Goal: Task Accomplishment & Management: Manage account settings

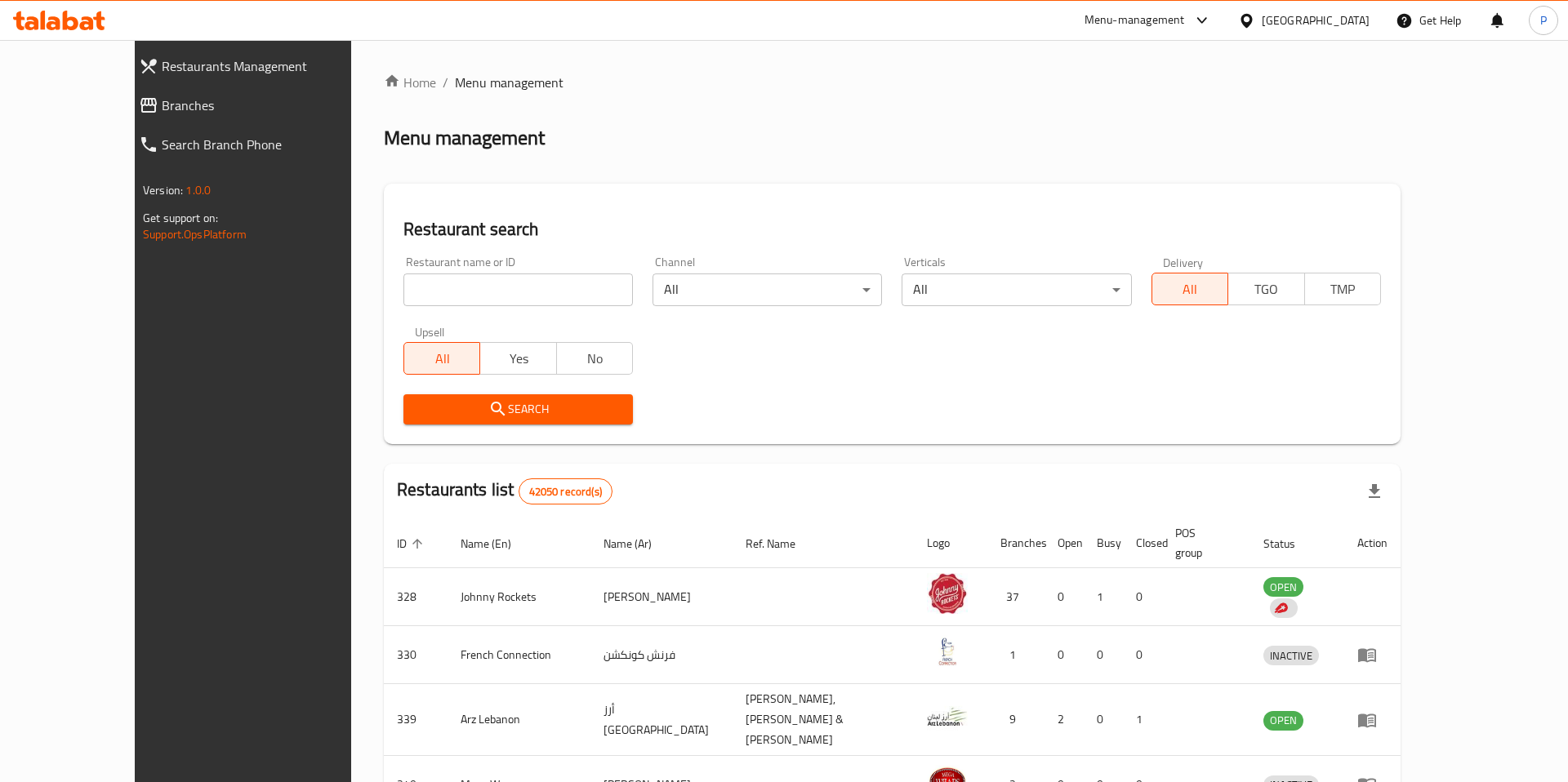
click at [485, 305] on input "search" at bounding box center [517, 290] width 229 height 33
type input "vasanta bhavan"
click at [476, 441] on div "Restaurant search Restaurant name or ID vasanta bhavan Restaurant name or ID Ch…" at bounding box center [892, 314] width 1016 height 260
click at [496, 417] on span "Search" at bounding box center [518, 410] width 204 height 20
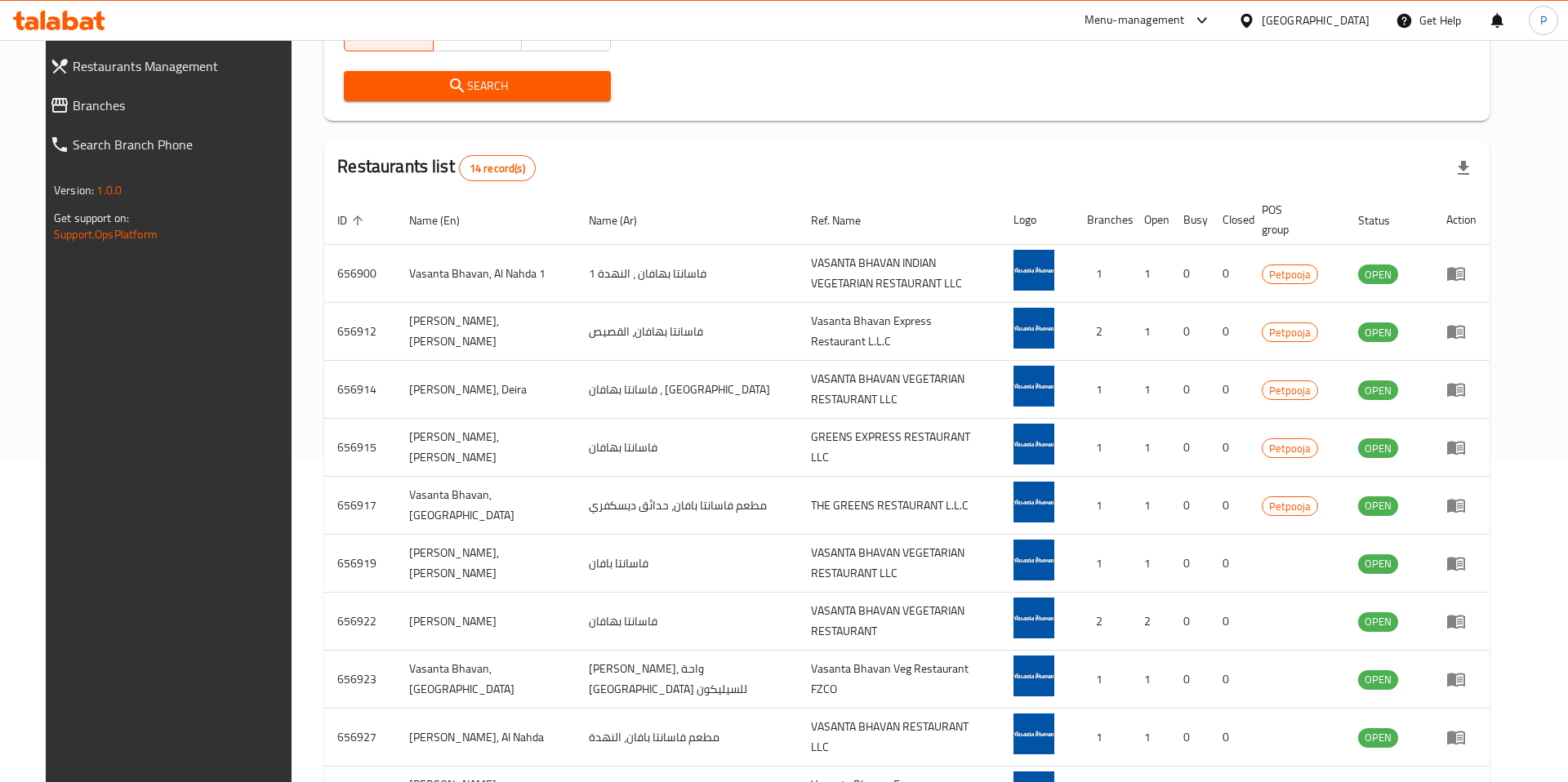
scroll to position [347, 0]
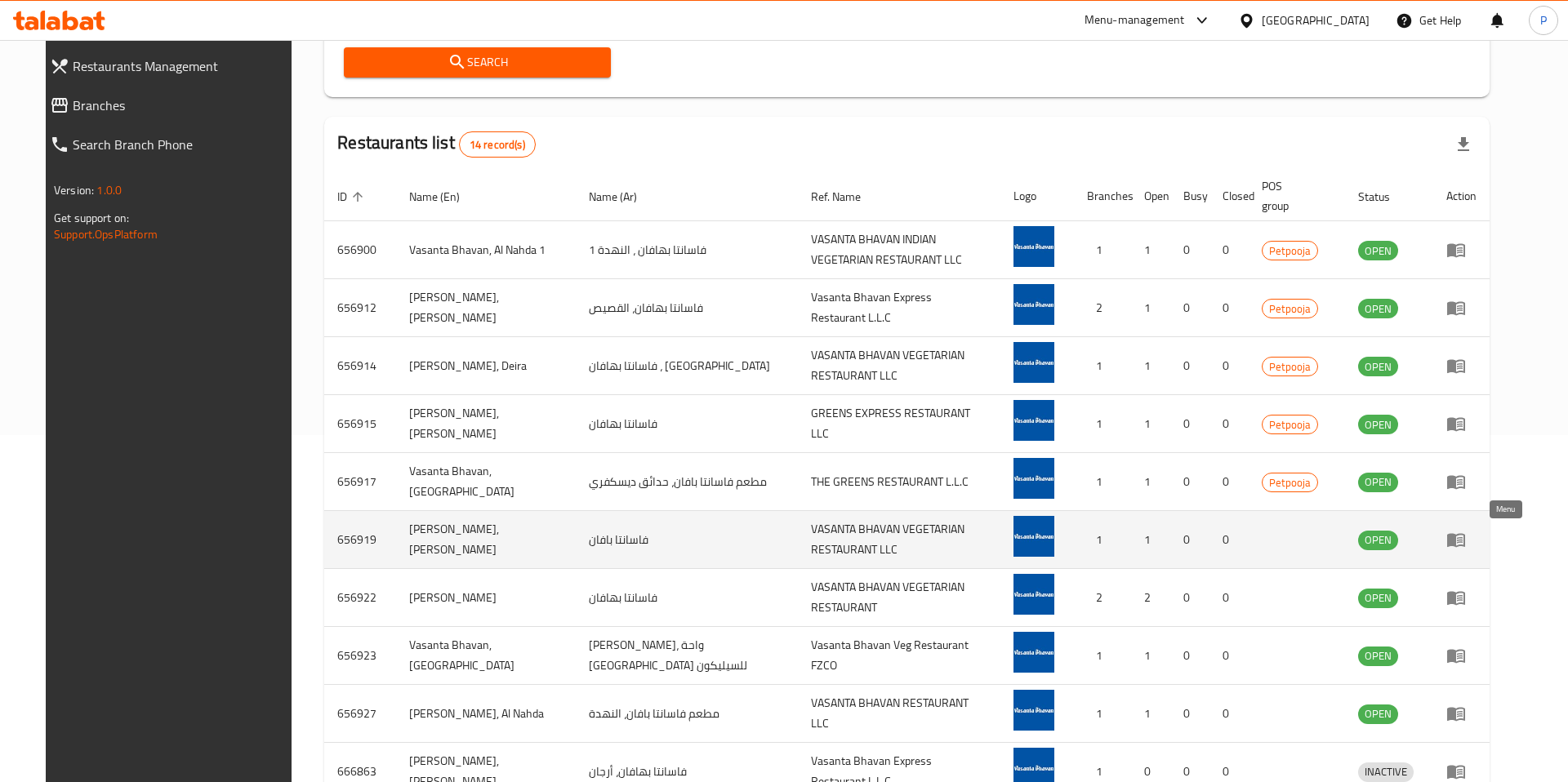
click at [1465, 542] on icon "enhanced table" at bounding box center [1456, 541] width 18 height 14
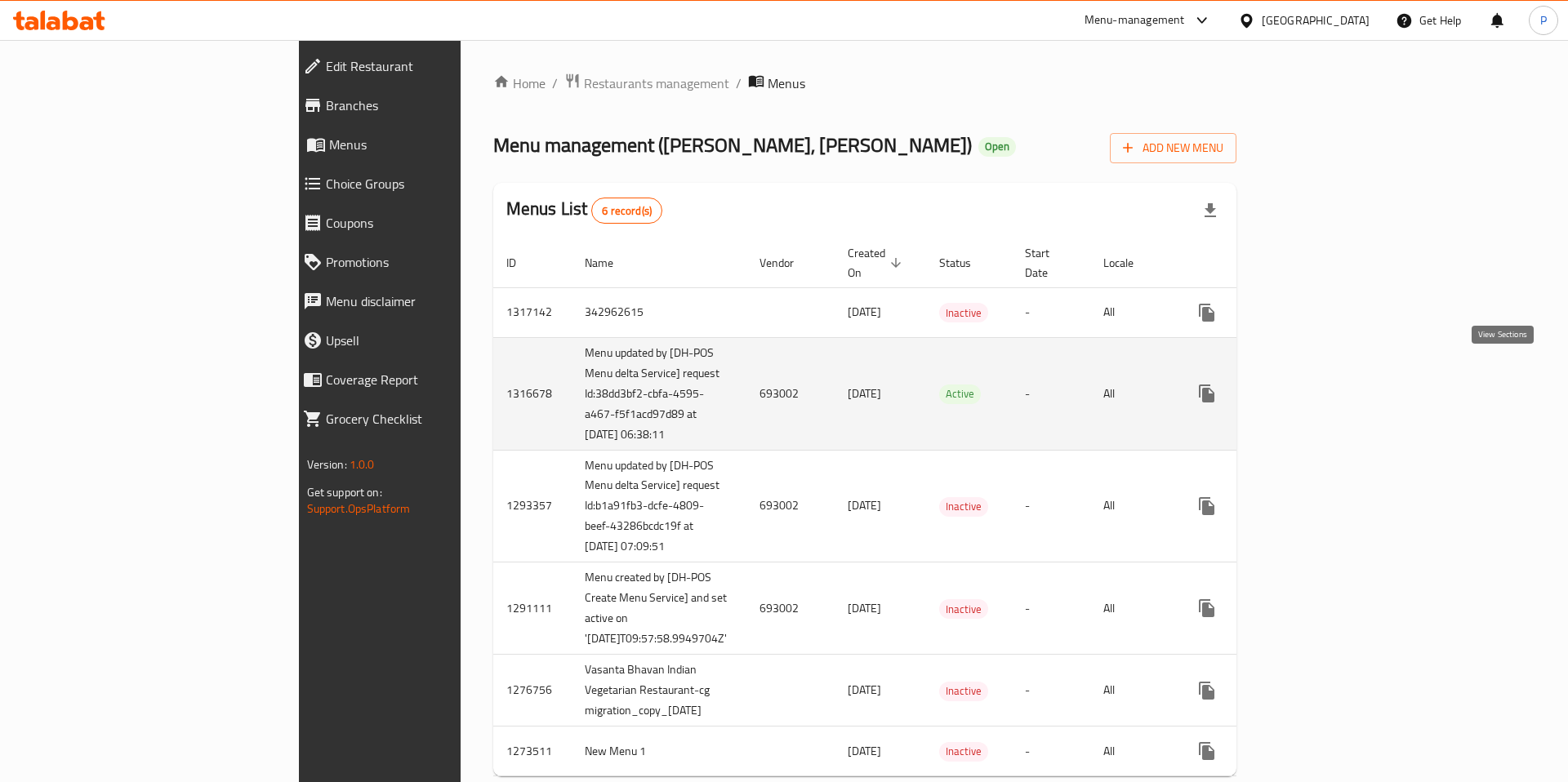
click at [1334, 384] on icon "enhanced table" at bounding box center [1323, 393] width 19 height 19
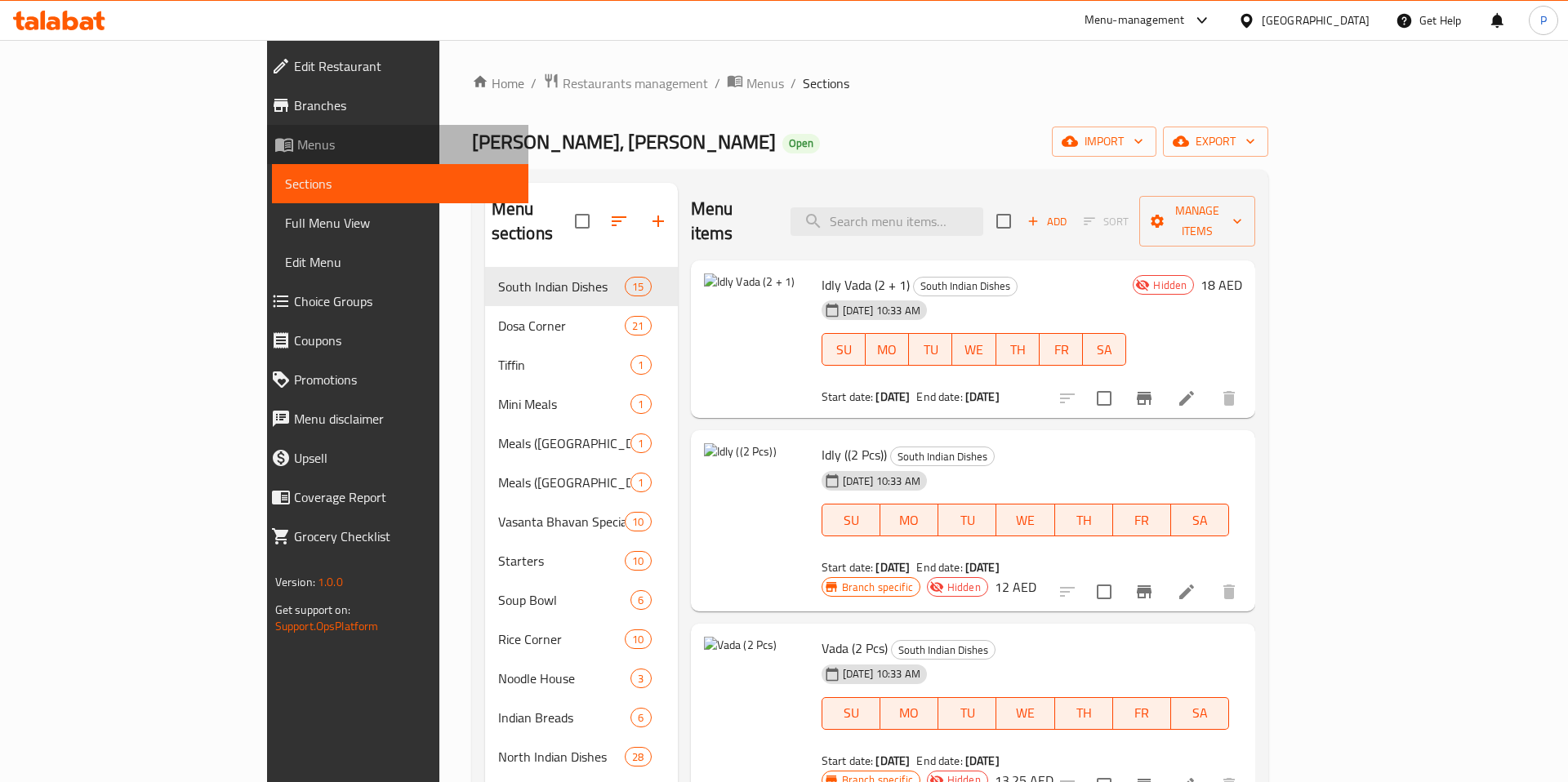
click at [297, 139] on span "Menus" at bounding box center [406, 144] width 219 height 19
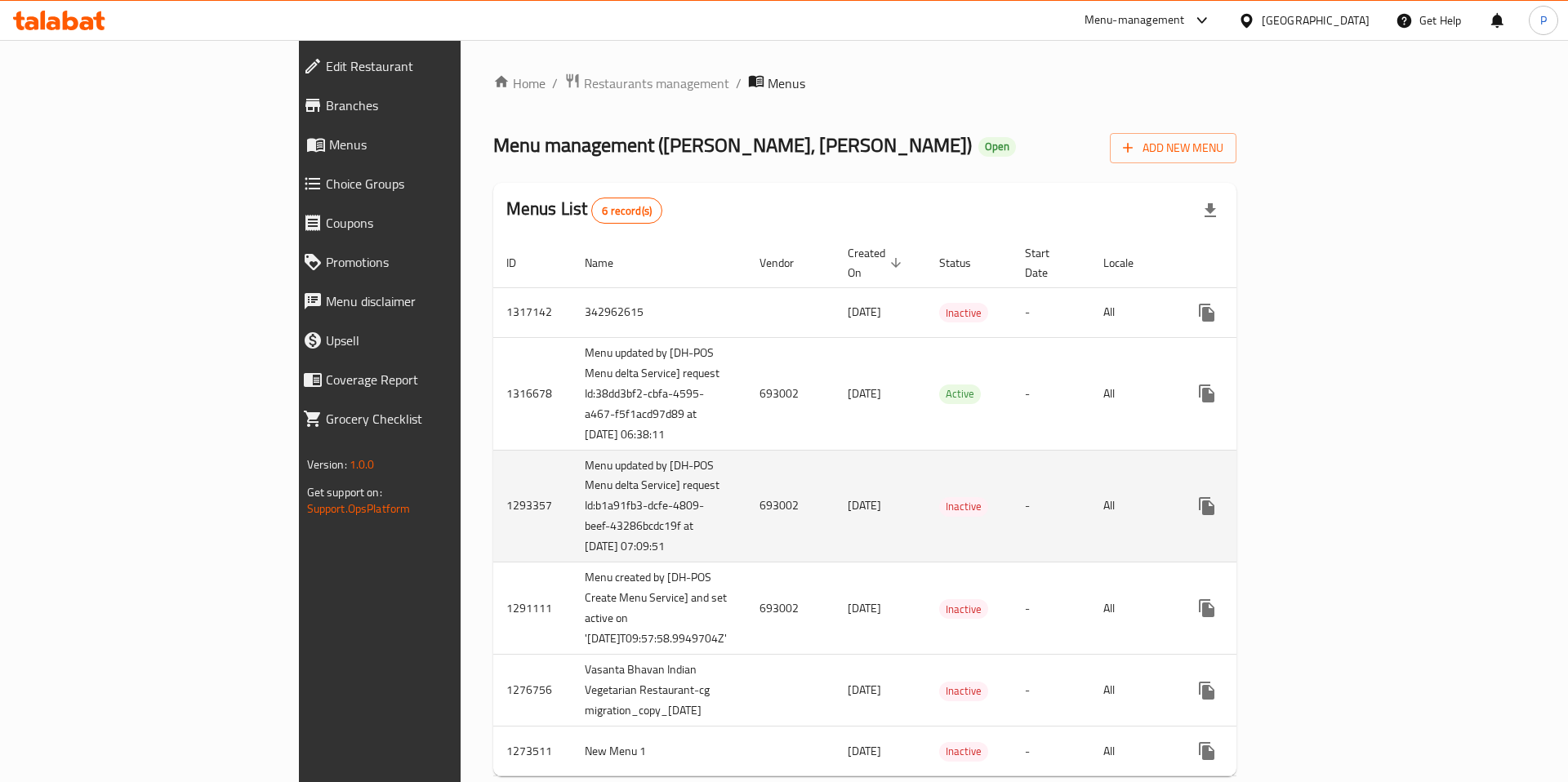
scroll to position [22, 0]
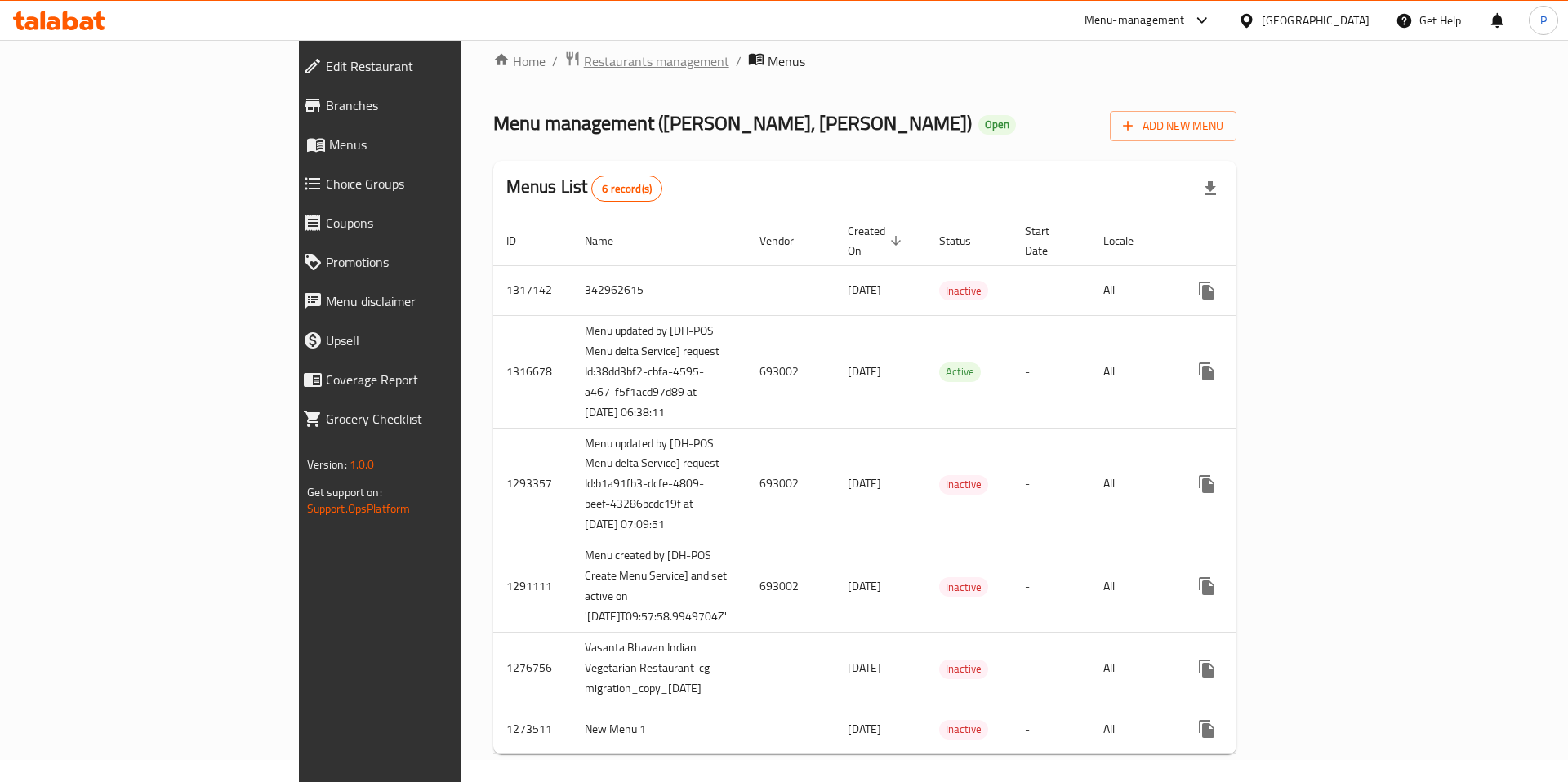
click at [584, 71] on span "Restaurants management" at bounding box center [657, 61] width 145 height 19
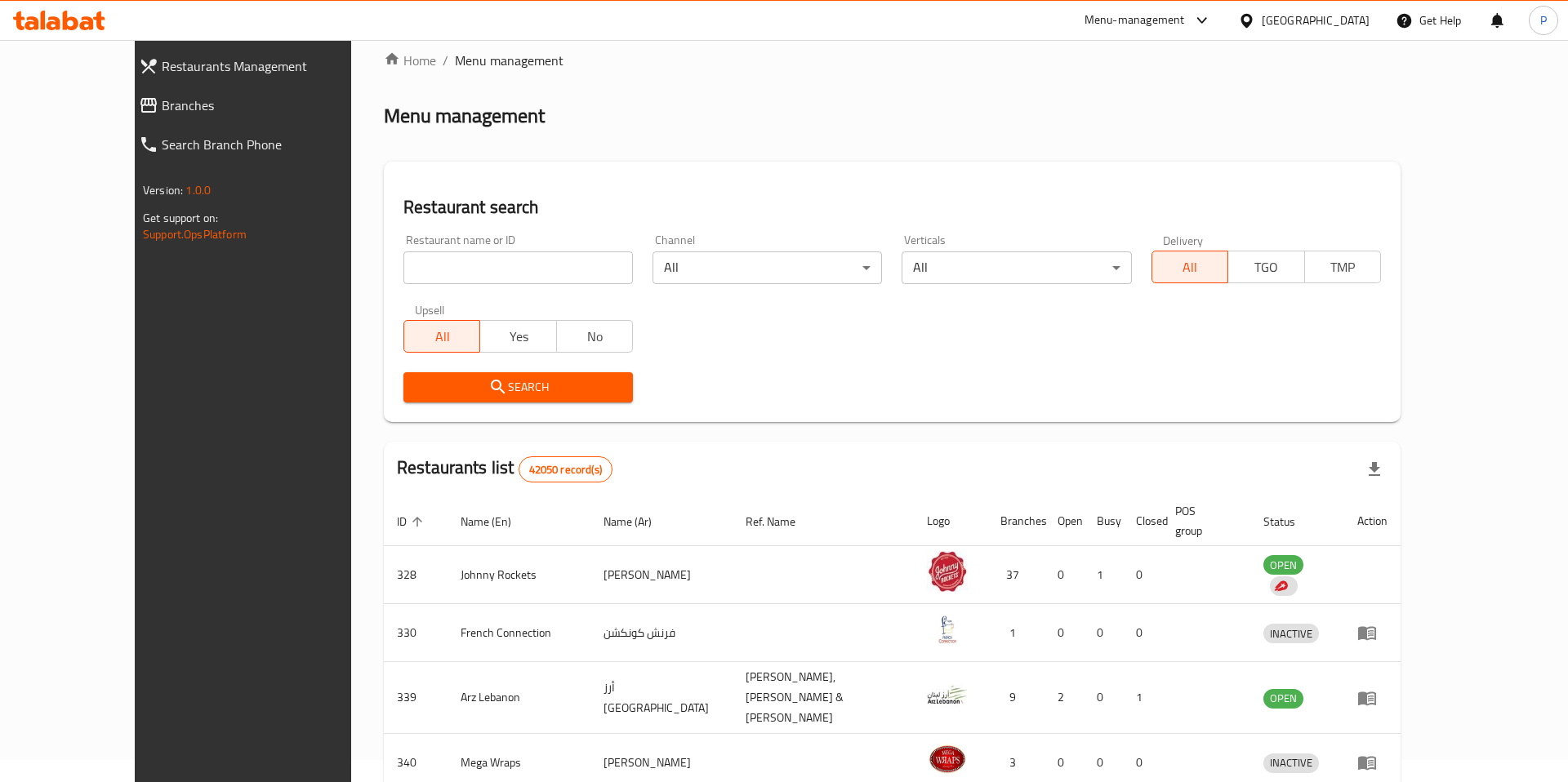
click at [525, 282] on input "search" at bounding box center [517, 267] width 229 height 33
type input "vasanta bhavan"
click button "Search" at bounding box center [517, 387] width 229 height 30
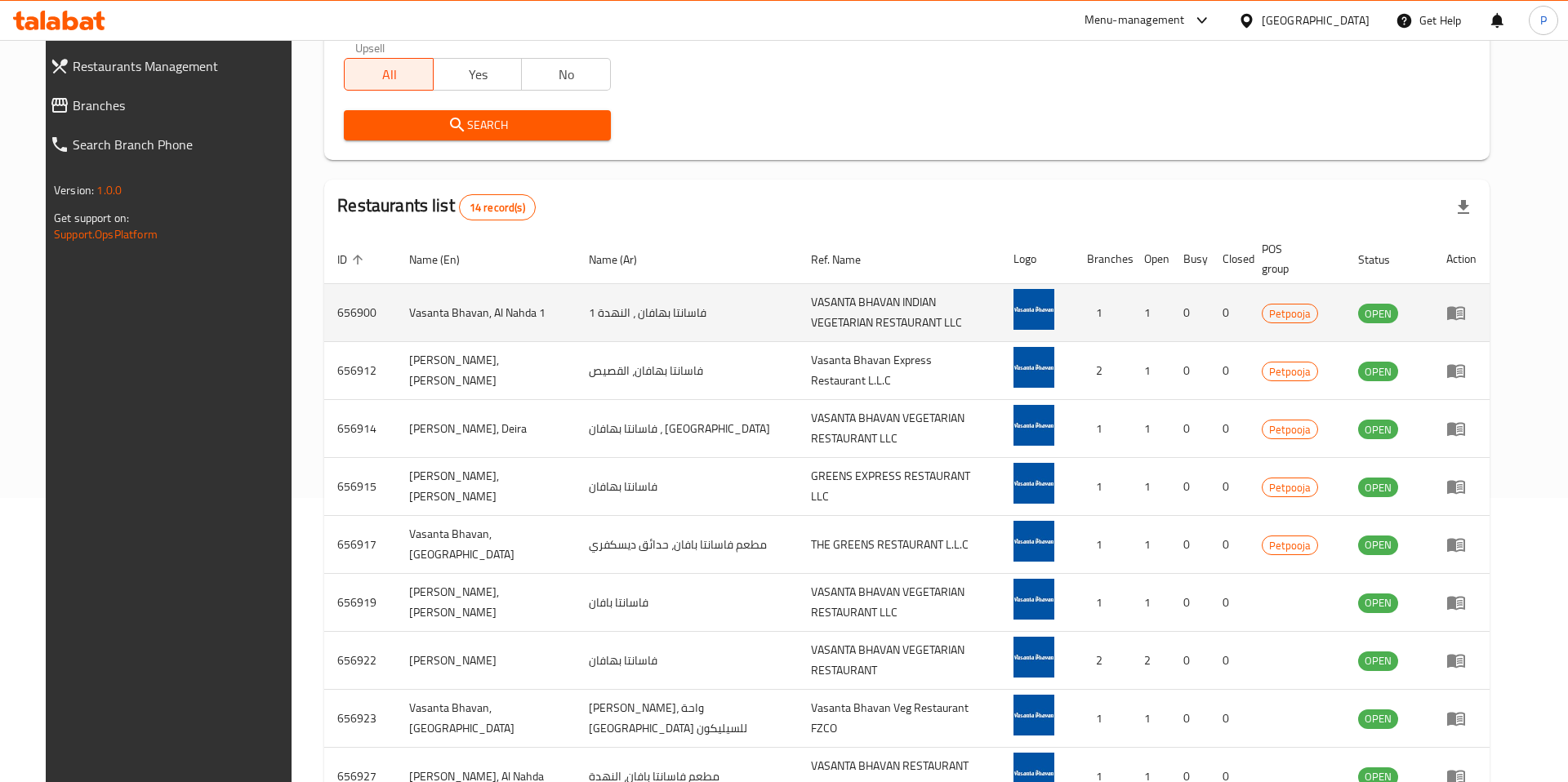
scroll to position [378, 0]
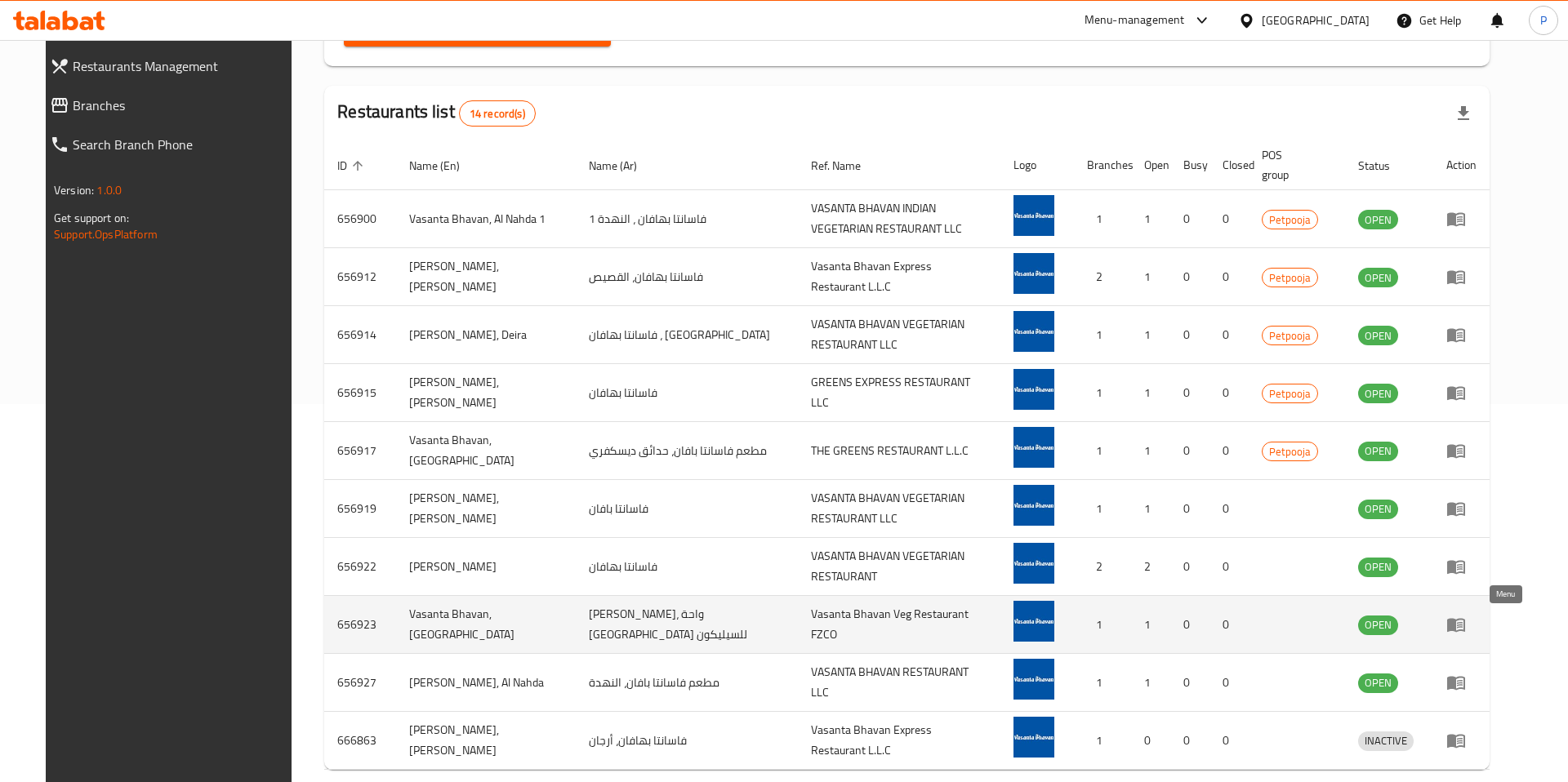
click at [1465, 623] on icon "enhanced table" at bounding box center [1456, 626] width 18 height 14
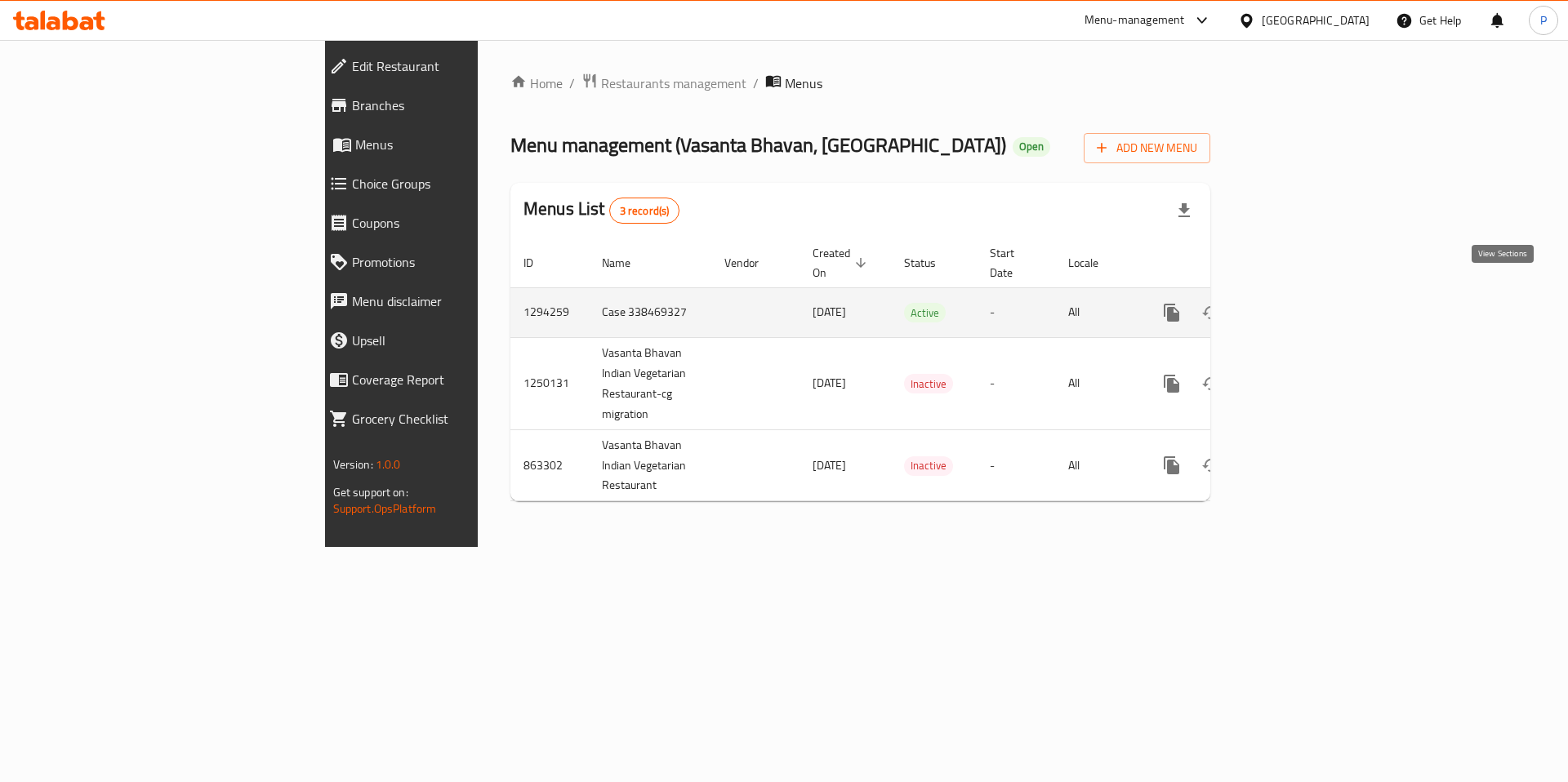
click at [1297, 305] on icon "enhanced table" at bounding box center [1289, 313] width 15 height 15
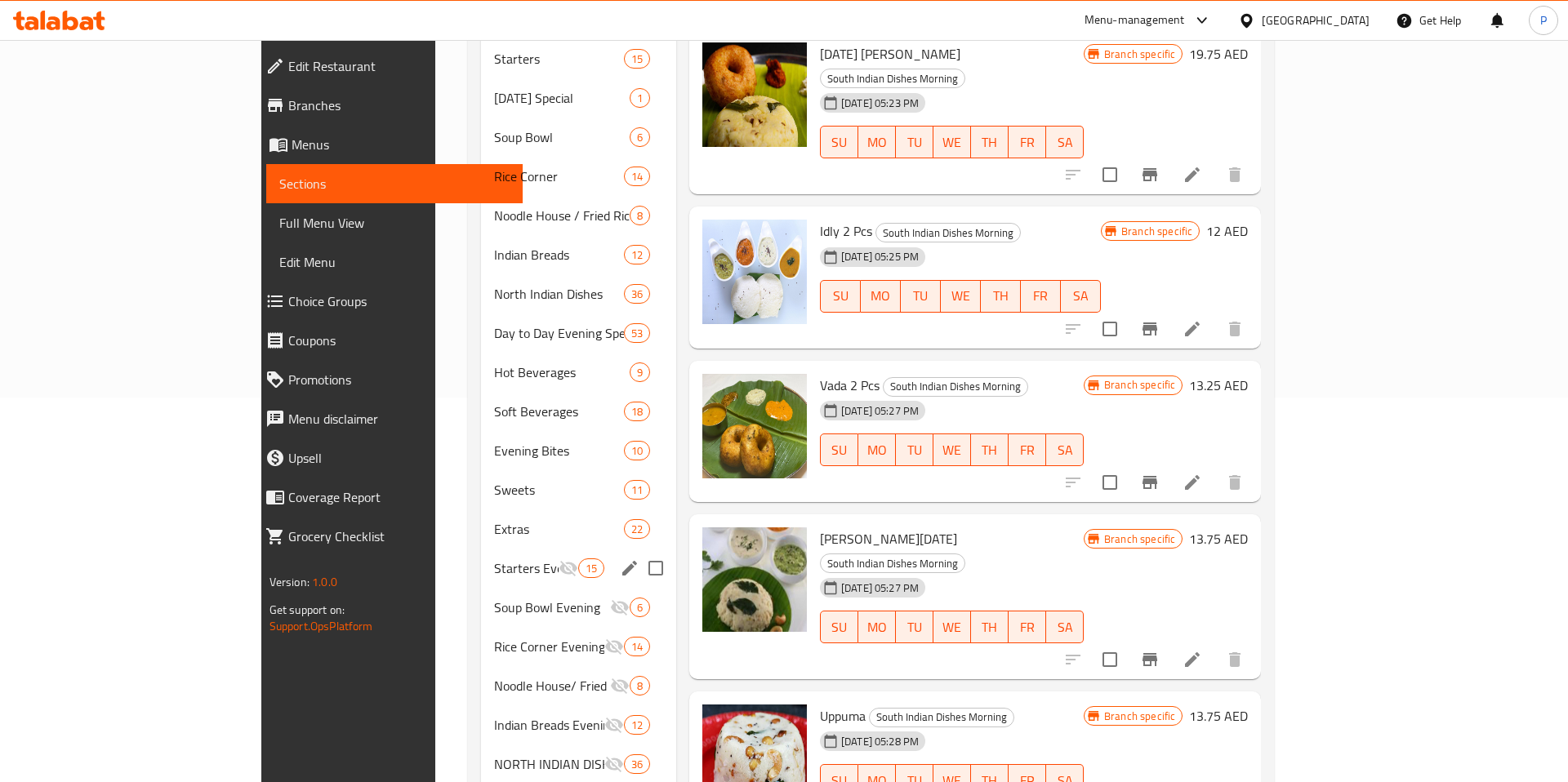
scroll to position [426, 0]
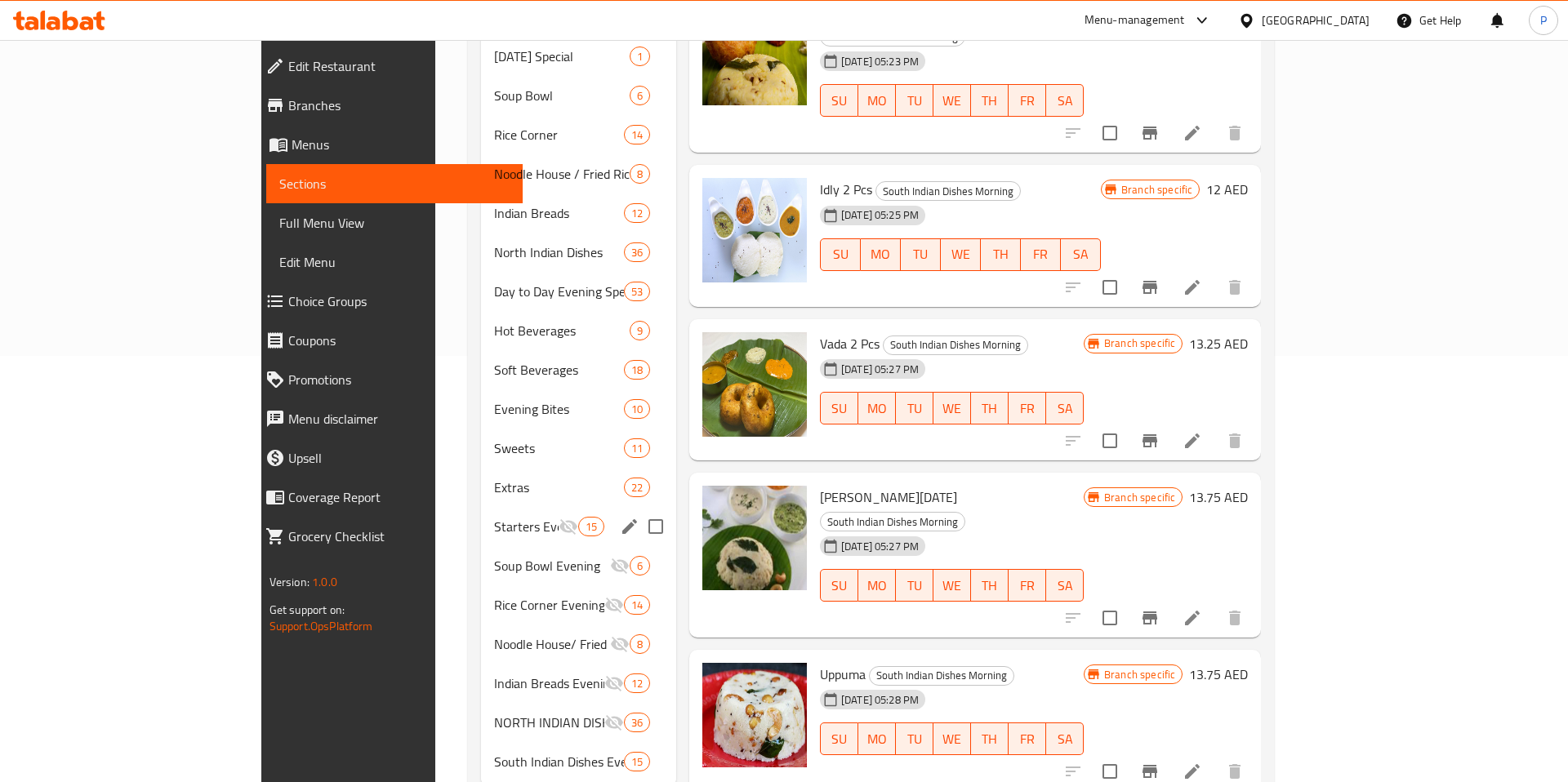
click at [481, 517] on div "Starters Evening 15" at bounding box center [578, 527] width 195 height 39
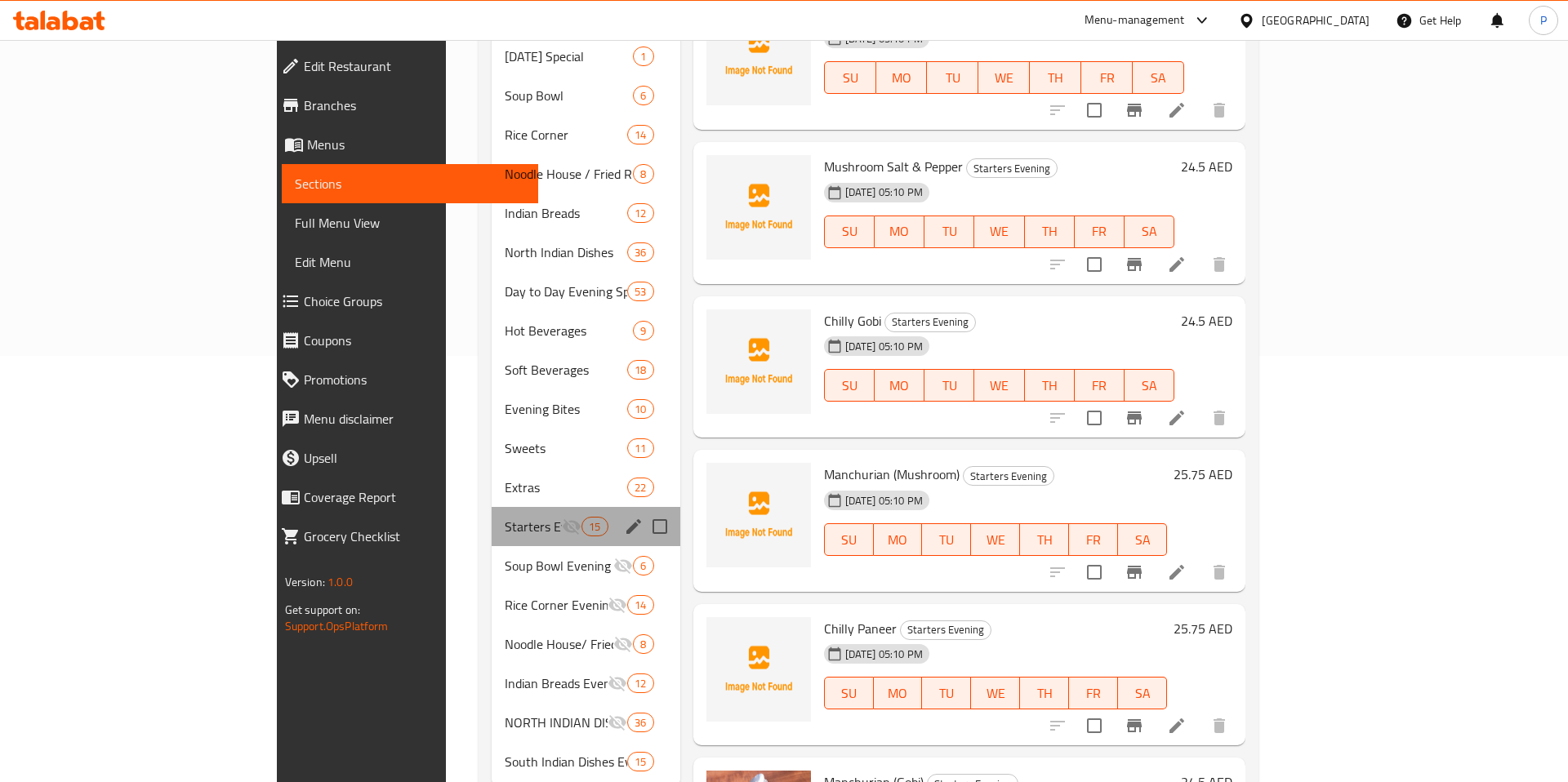
click at [492, 517] on div "Starters Evening 15" at bounding box center [586, 527] width 189 height 39
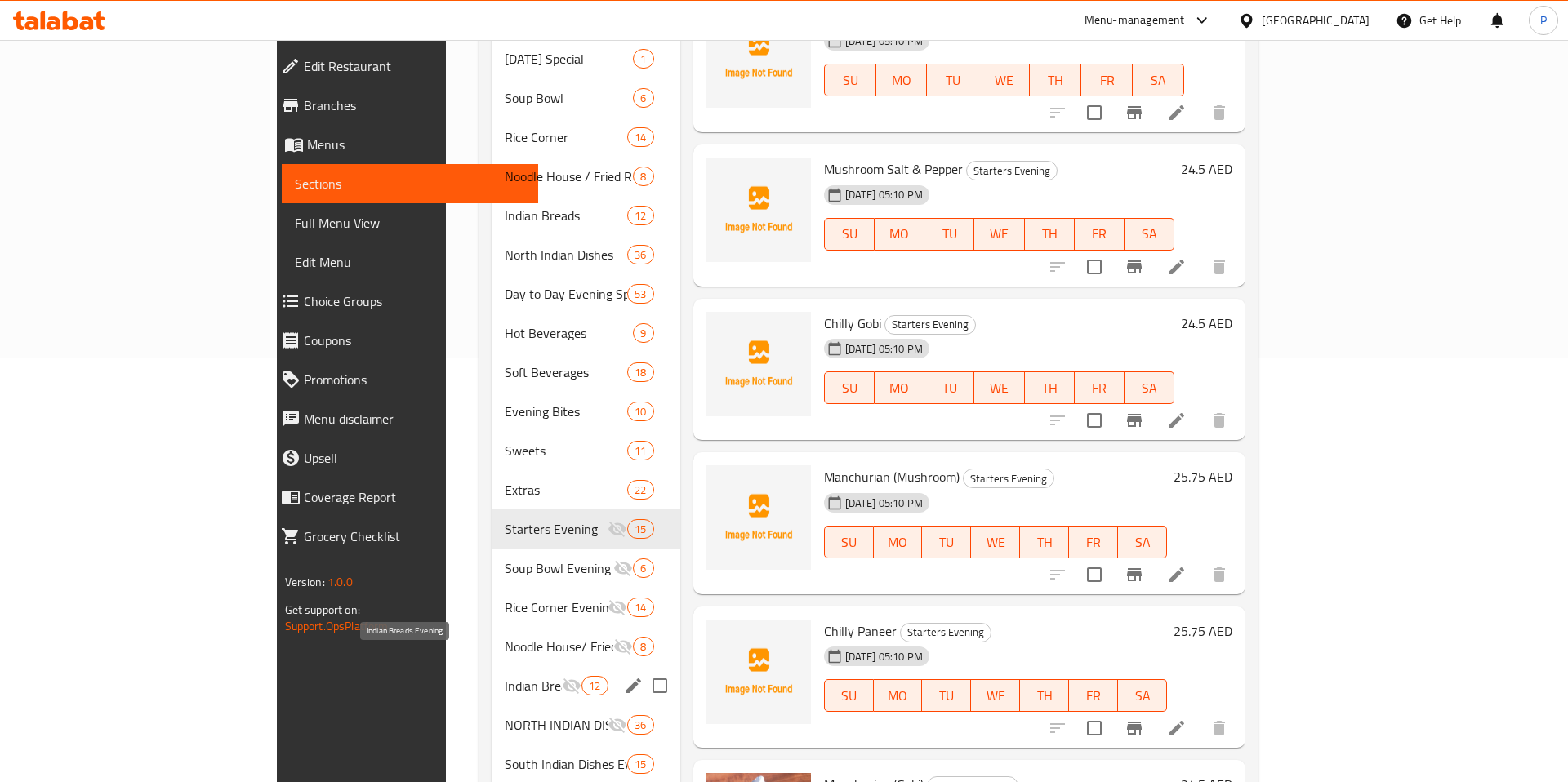
scroll to position [417, 0]
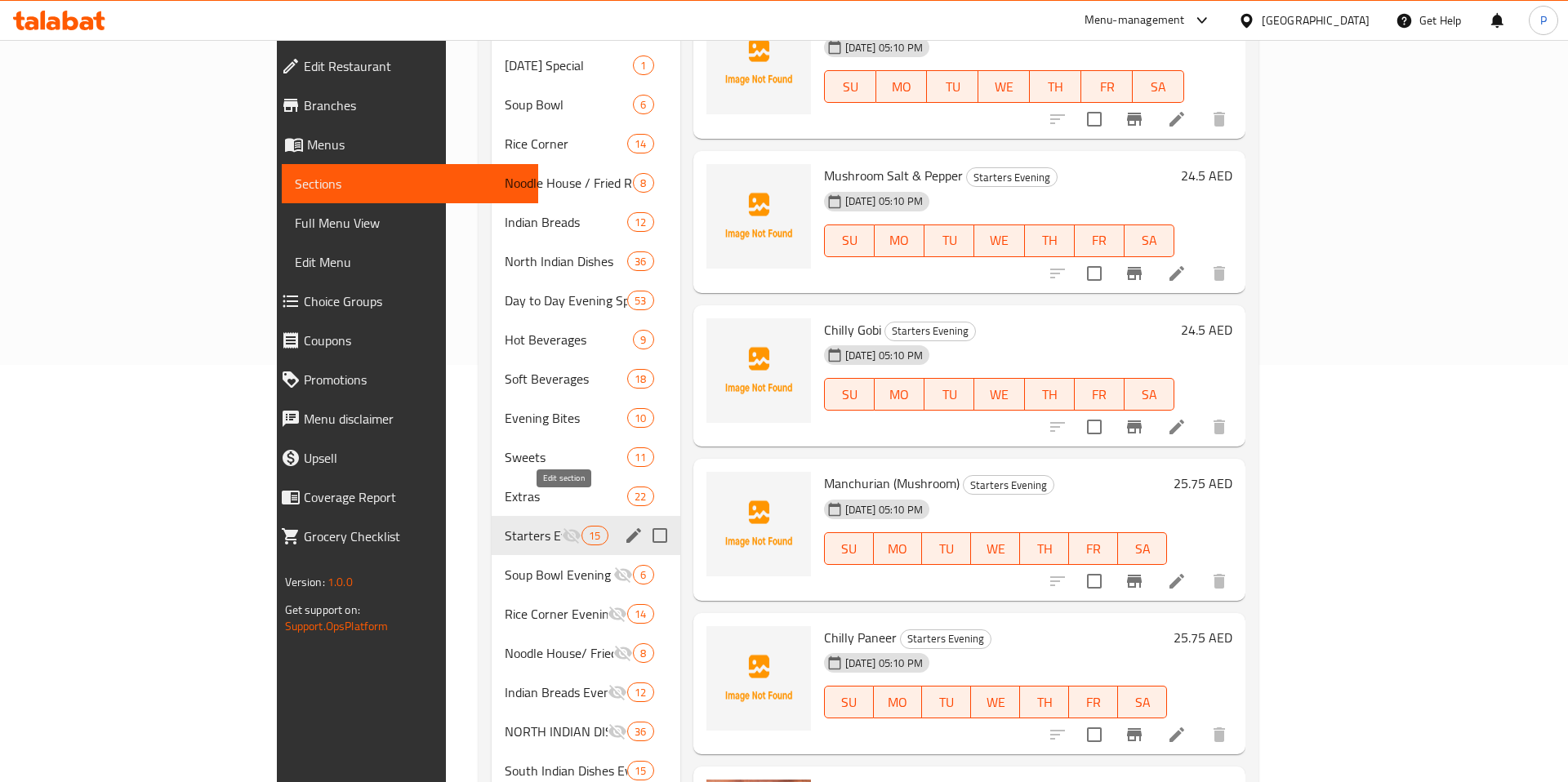
click at [624, 526] on icon "edit" at bounding box center [633, 535] width 19 height 19
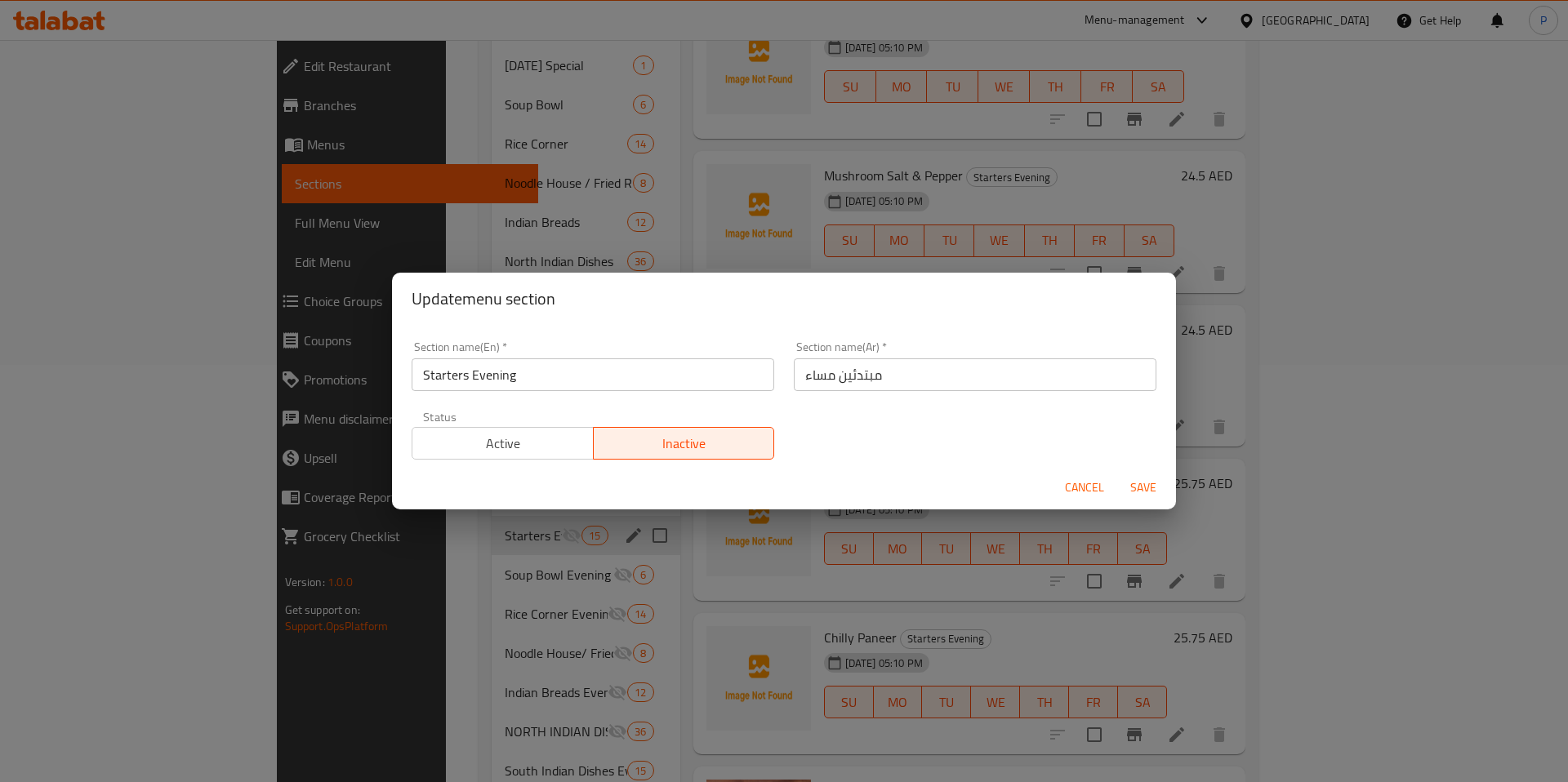
click at [562, 430] on button "Active" at bounding box center [502, 443] width 182 height 33
click at [1140, 483] on span "Save" at bounding box center [1142, 487] width 39 height 20
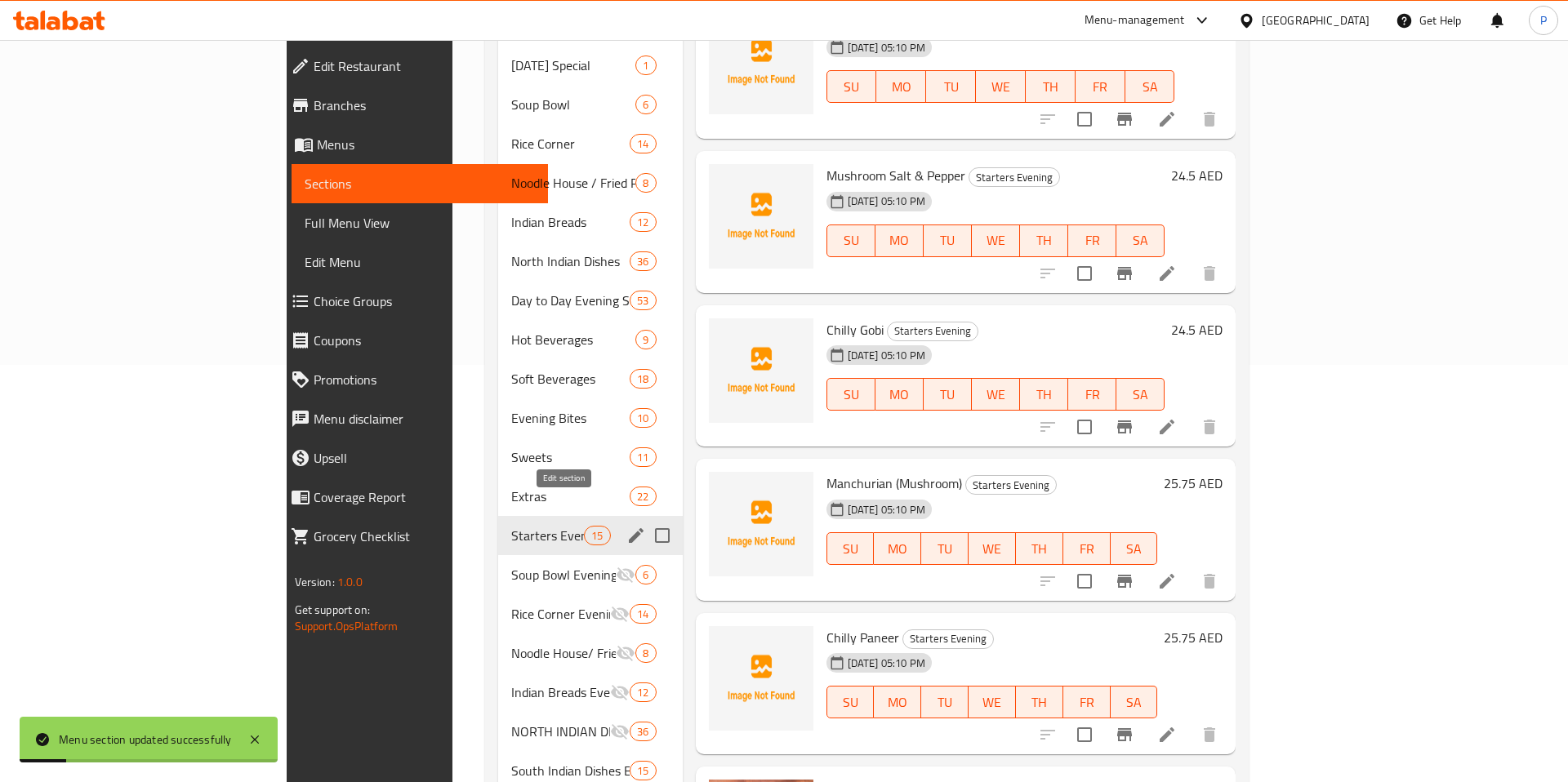
click at [627, 526] on icon "edit" at bounding box center [636, 535] width 19 height 19
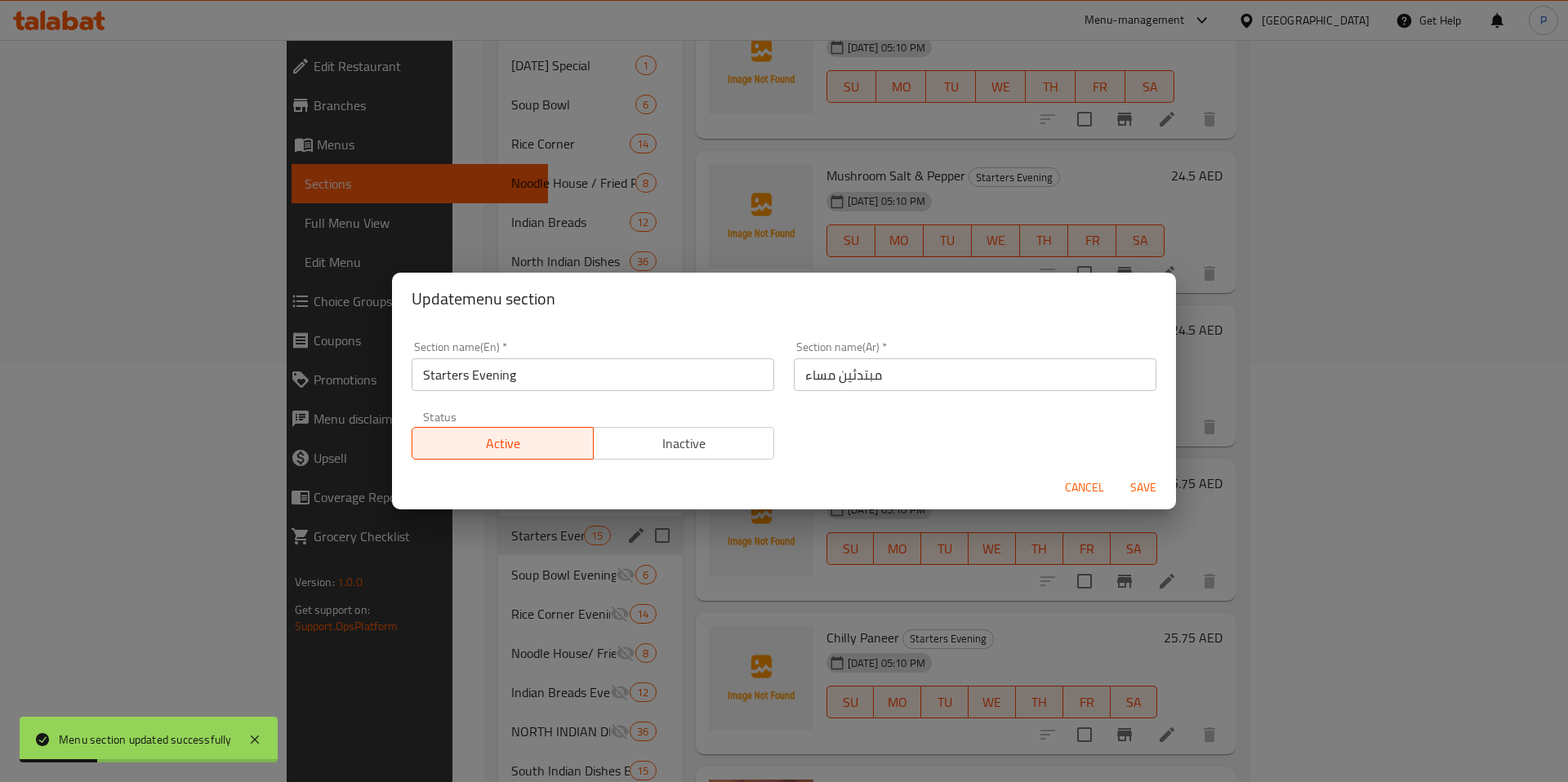
click at [1070, 477] on span "Cancel" at bounding box center [1084, 487] width 39 height 20
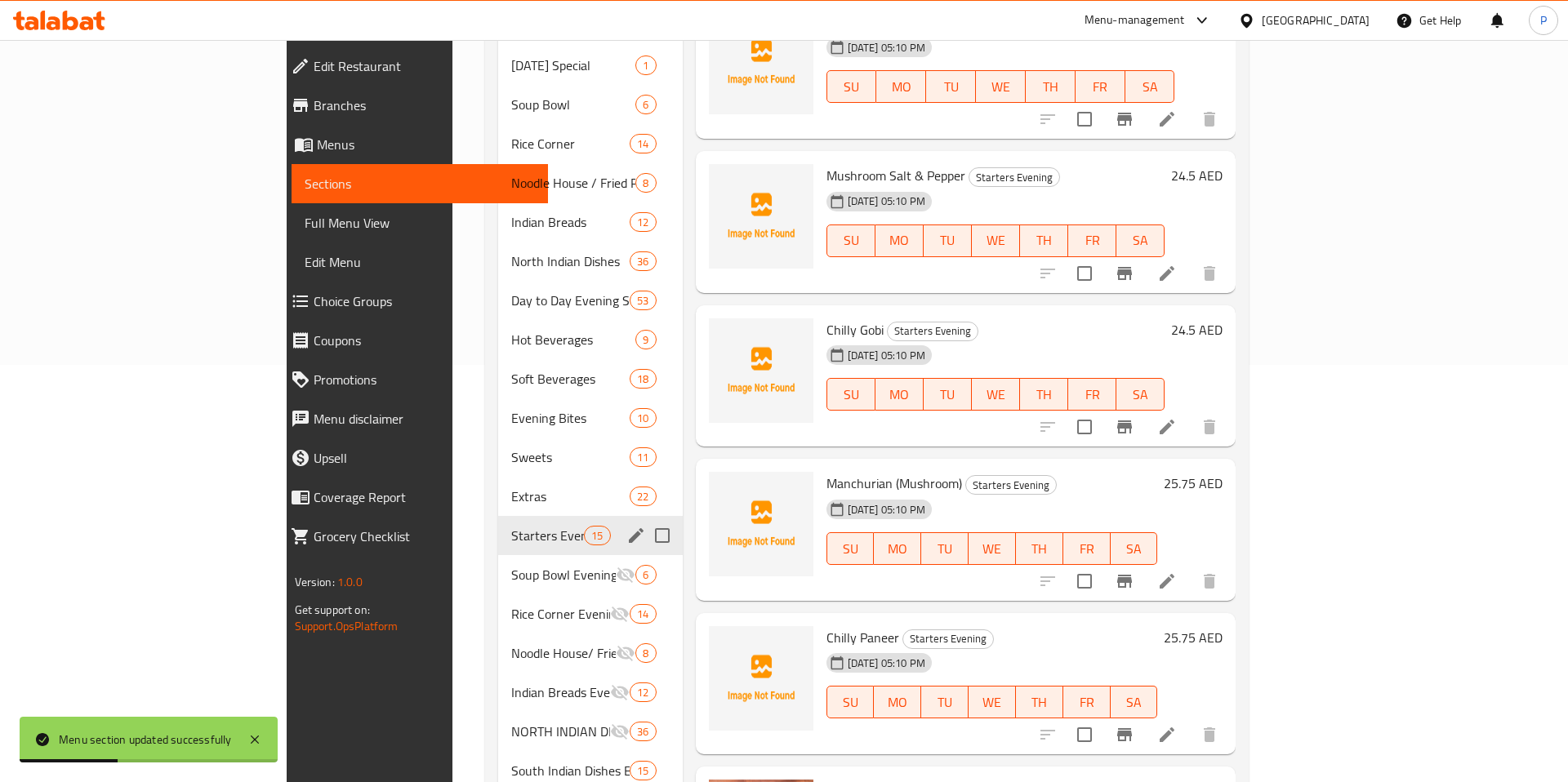
scroll to position [0, 0]
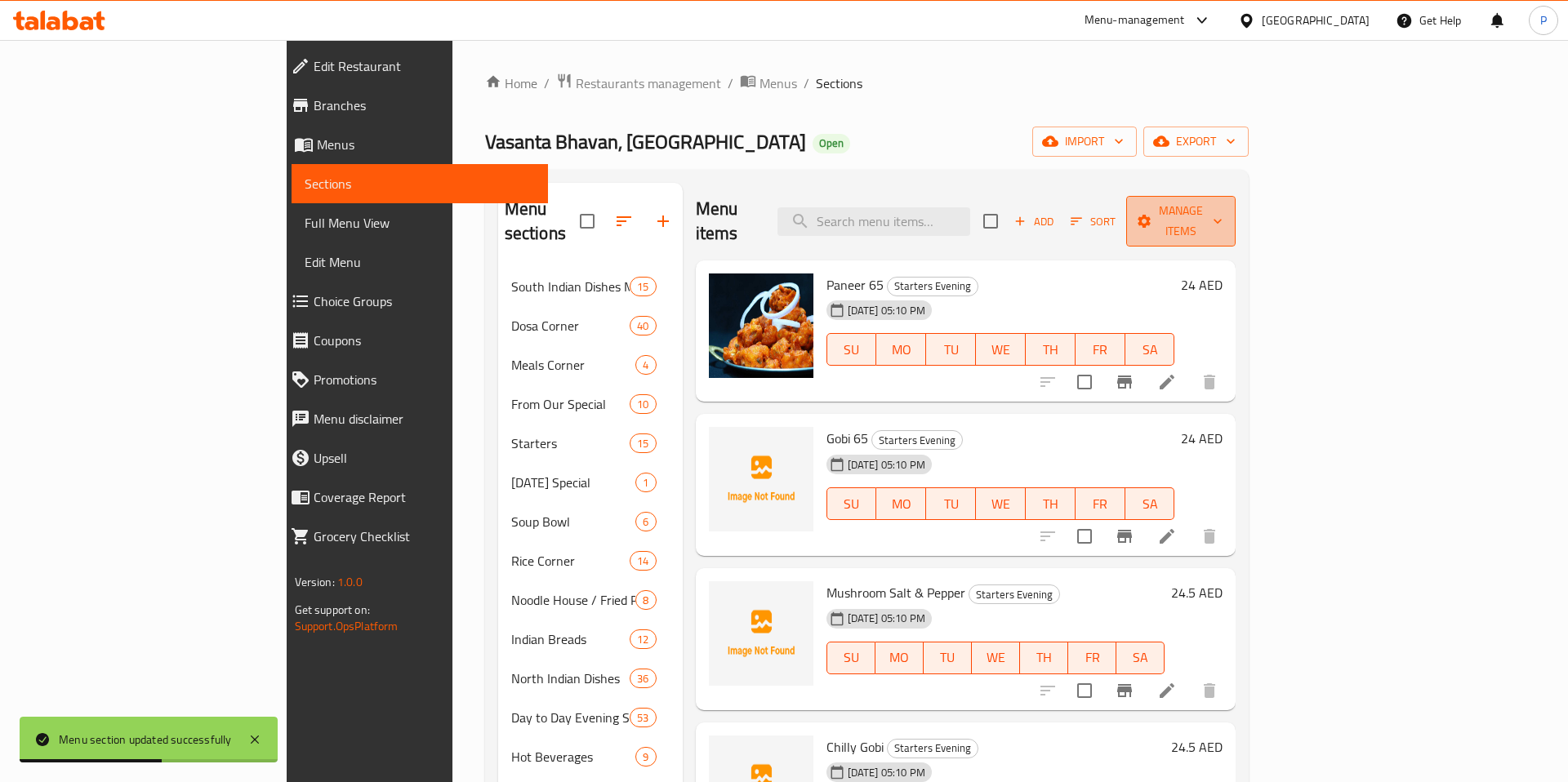
click at [1223, 205] on span "Manage items" at bounding box center [1181, 221] width 83 height 41
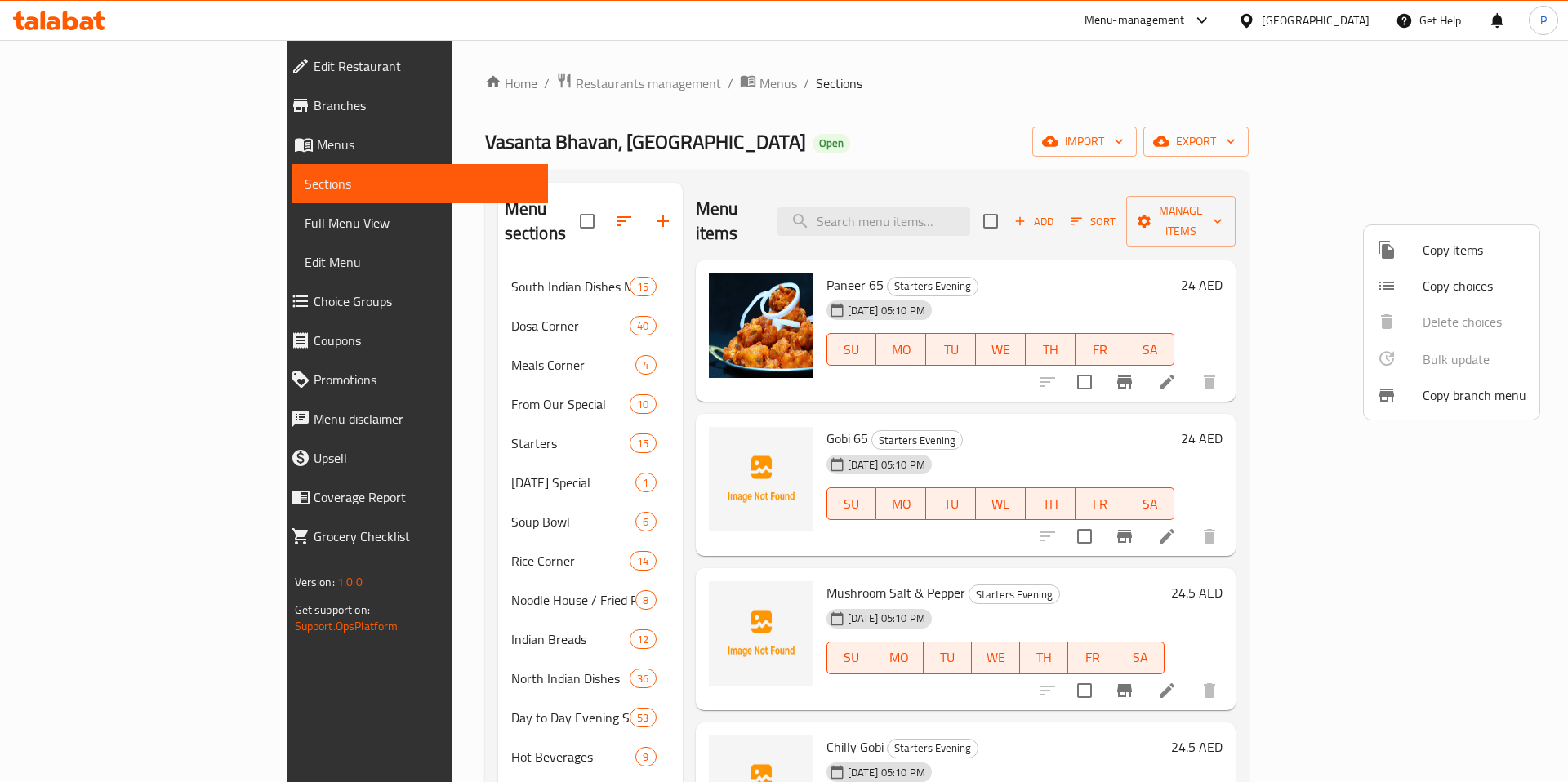
click at [1306, 227] on div at bounding box center [784, 391] width 1568 height 782
click at [1008, 216] on input "checkbox" at bounding box center [990, 221] width 34 height 34
checkbox input "true"
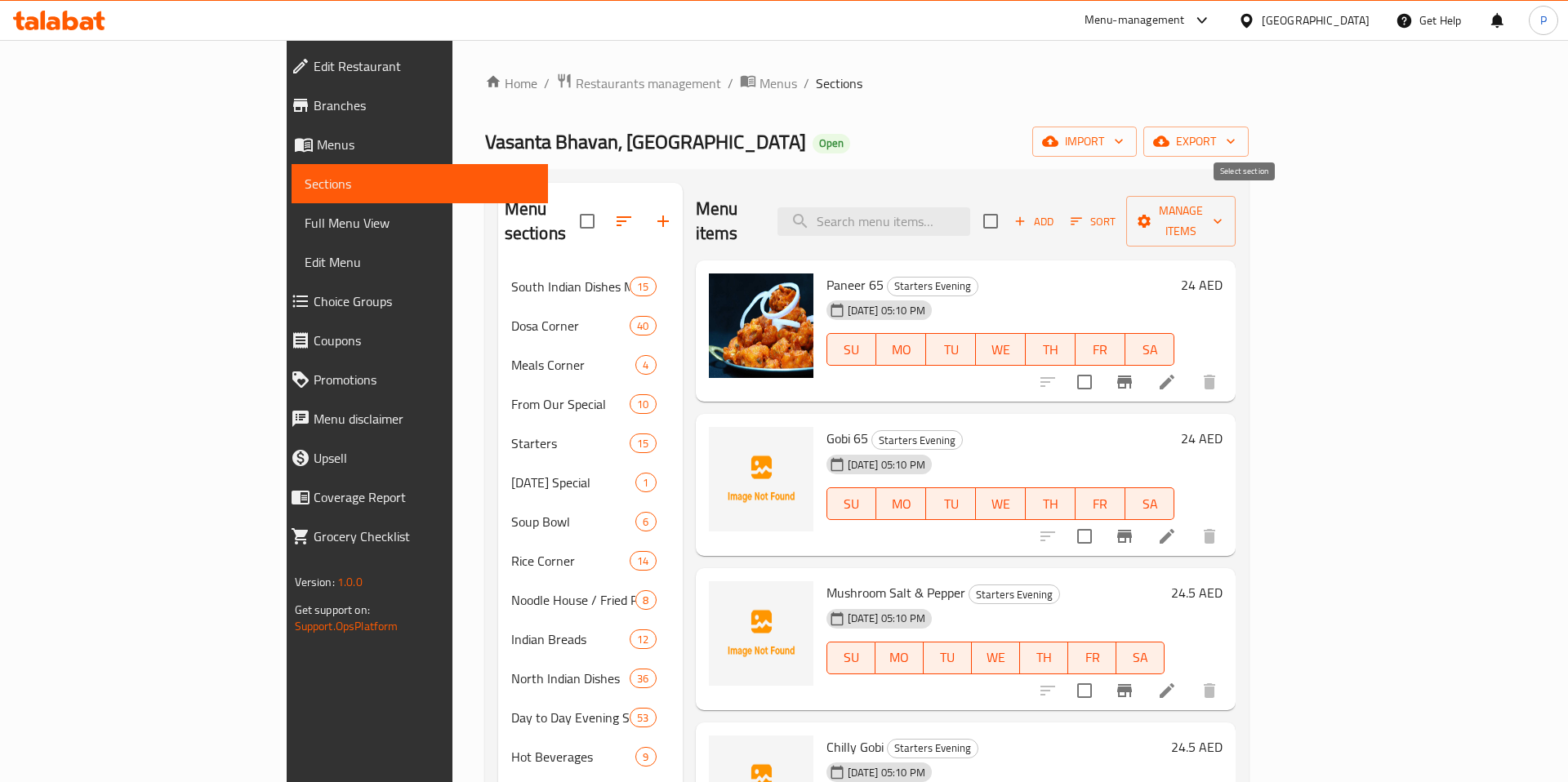
checkbox input "true"
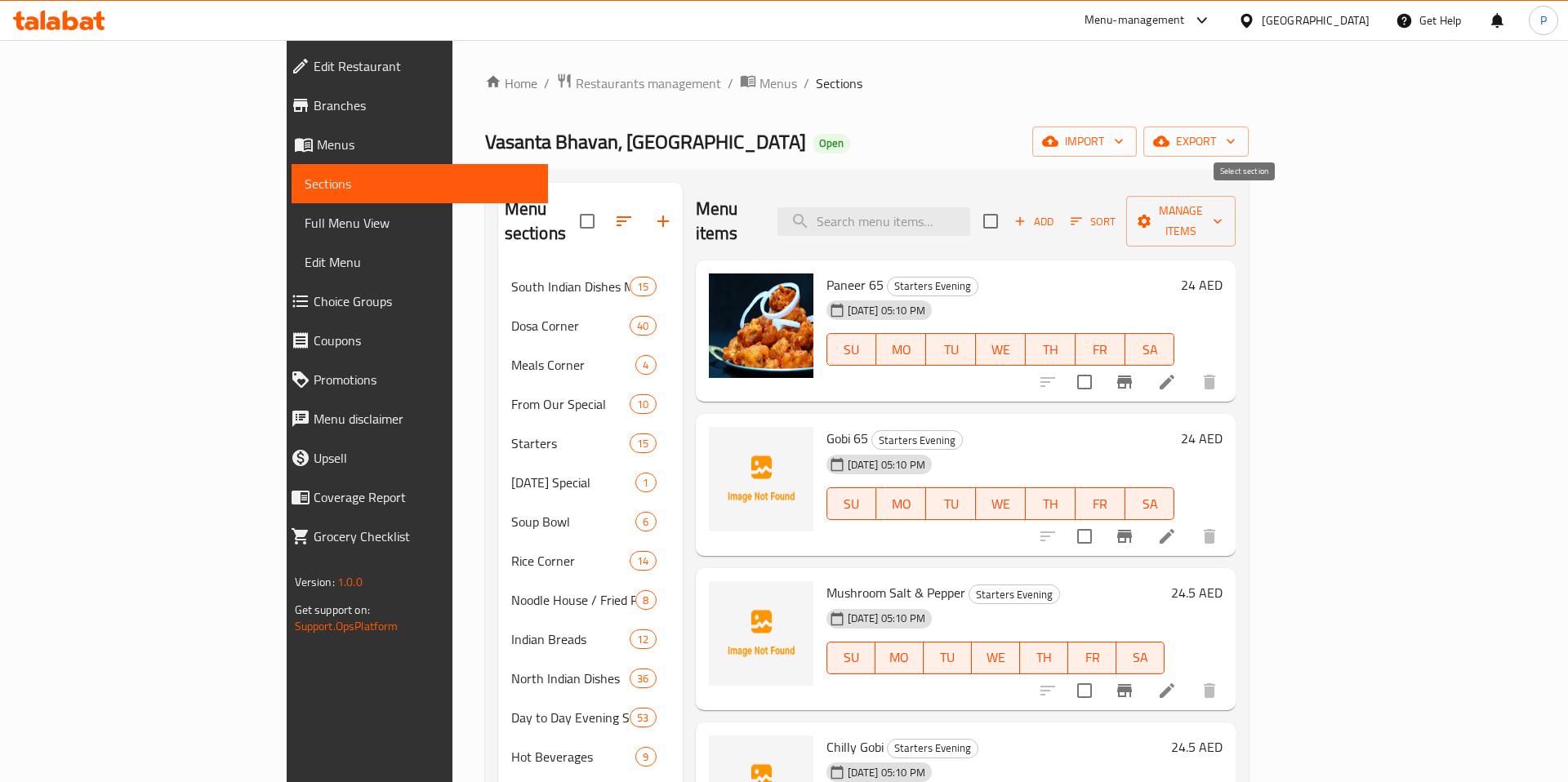
checkbox input "true"
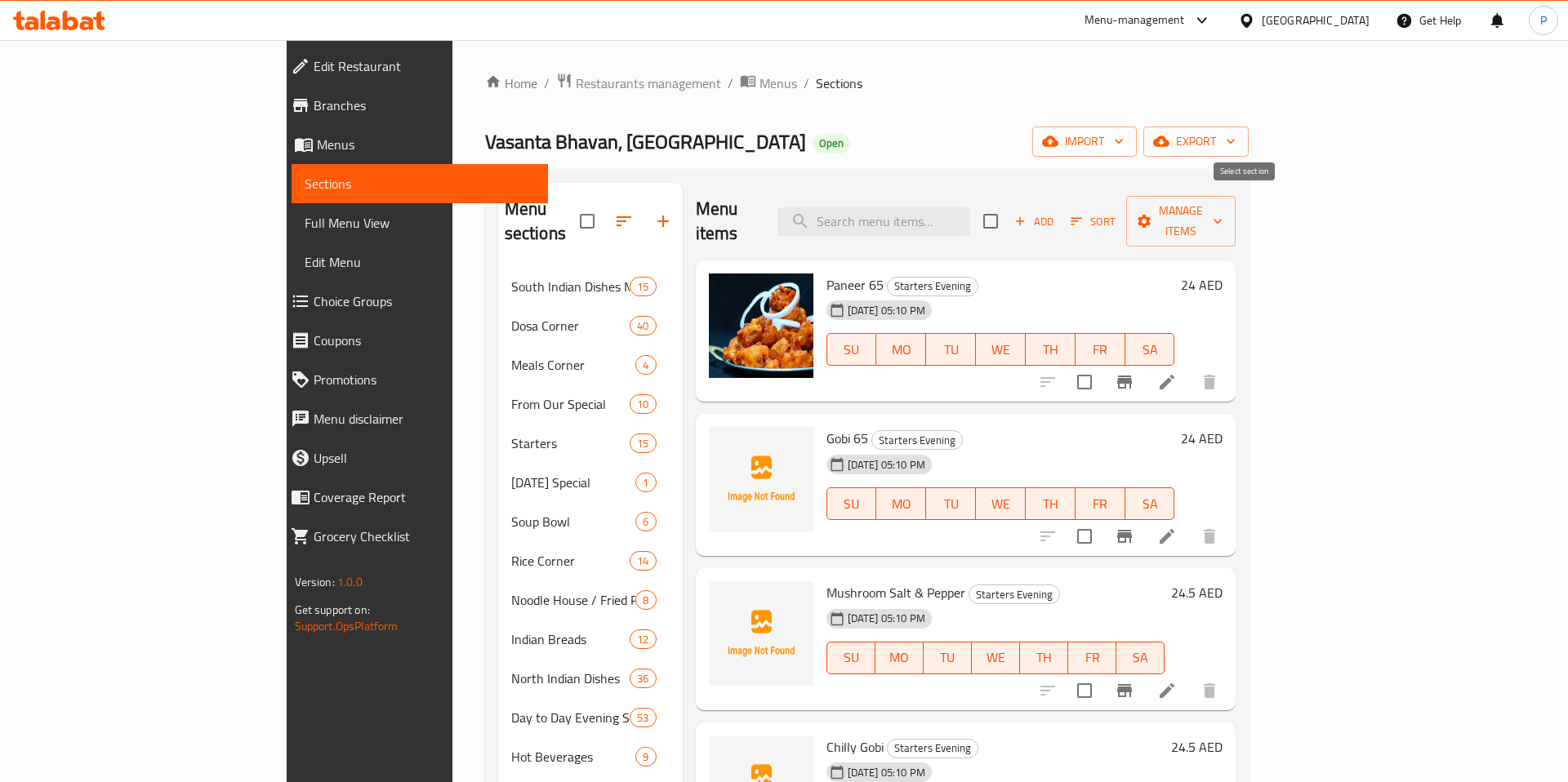
checkbox input "true"
click at [1223, 209] on span "Manage items" at bounding box center [1181, 221] width 83 height 41
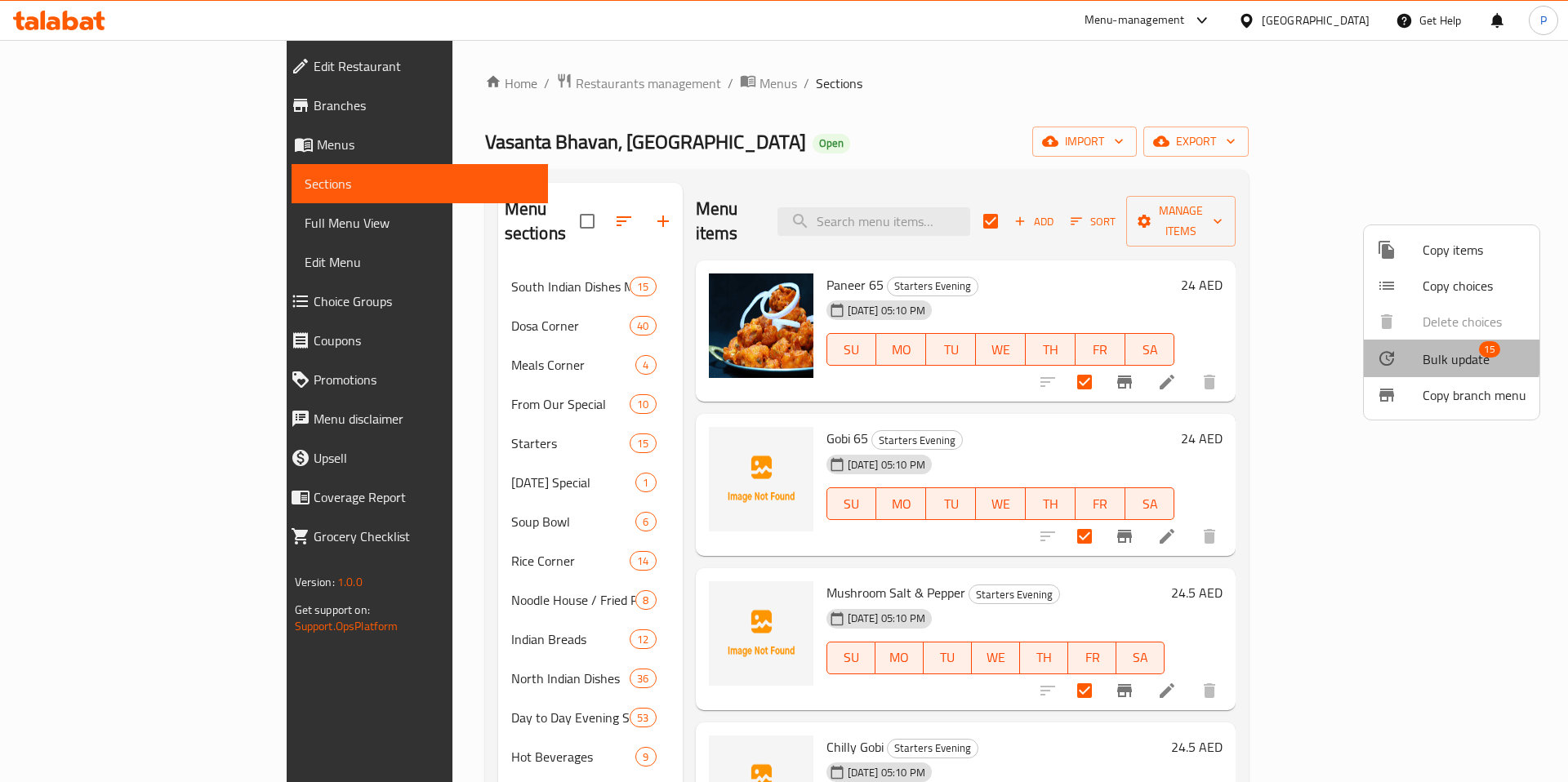
click at [1413, 354] on div at bounding box center [1399, 358] width 46 height 19
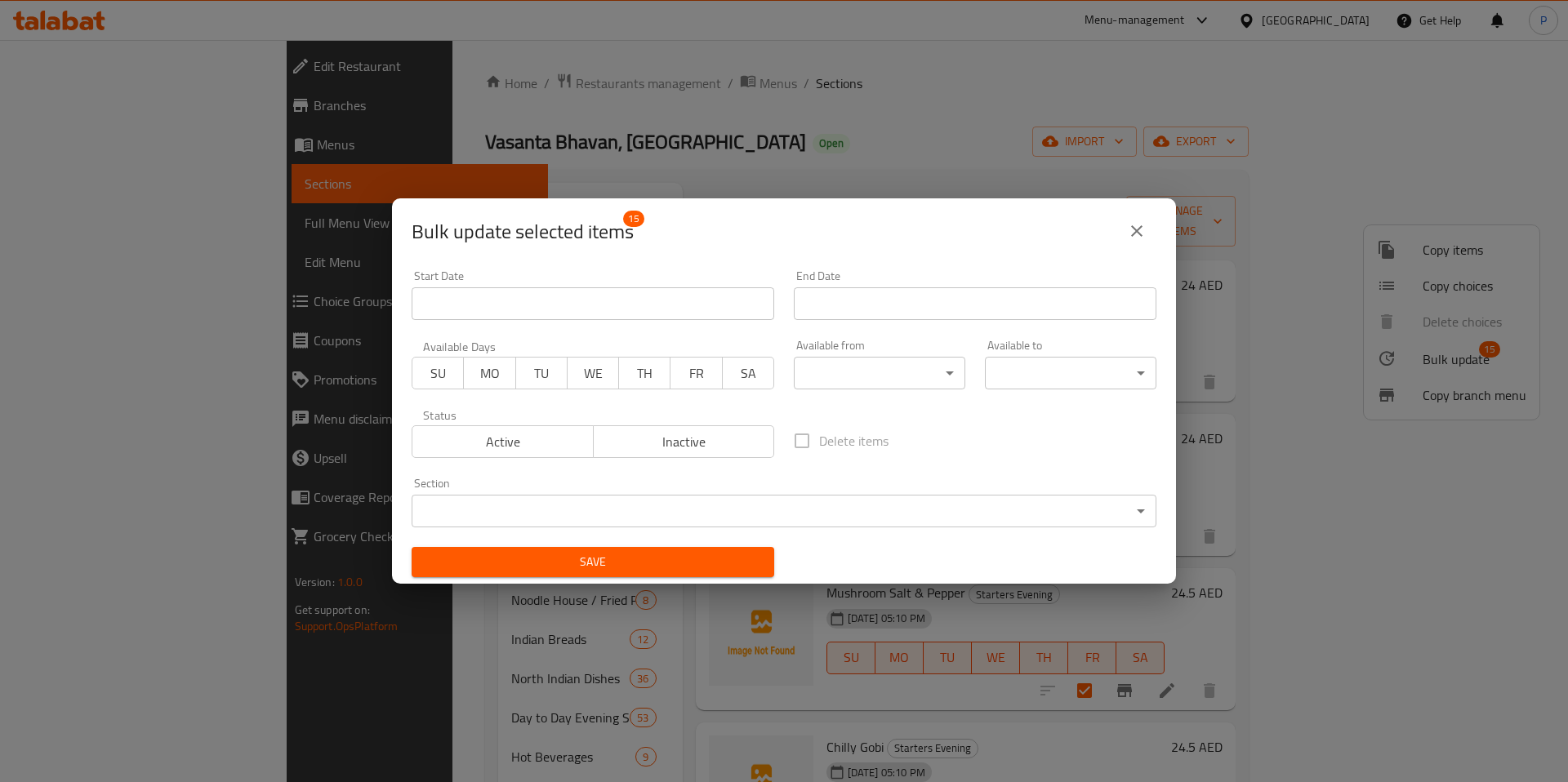
click at [906, 363] on body "​ Menu-management [GEOGRAPHIC_DATA] Get Help P Edit Restaurant Branches Menus S…" at bounding box center [784, 411] width 1568 height 742
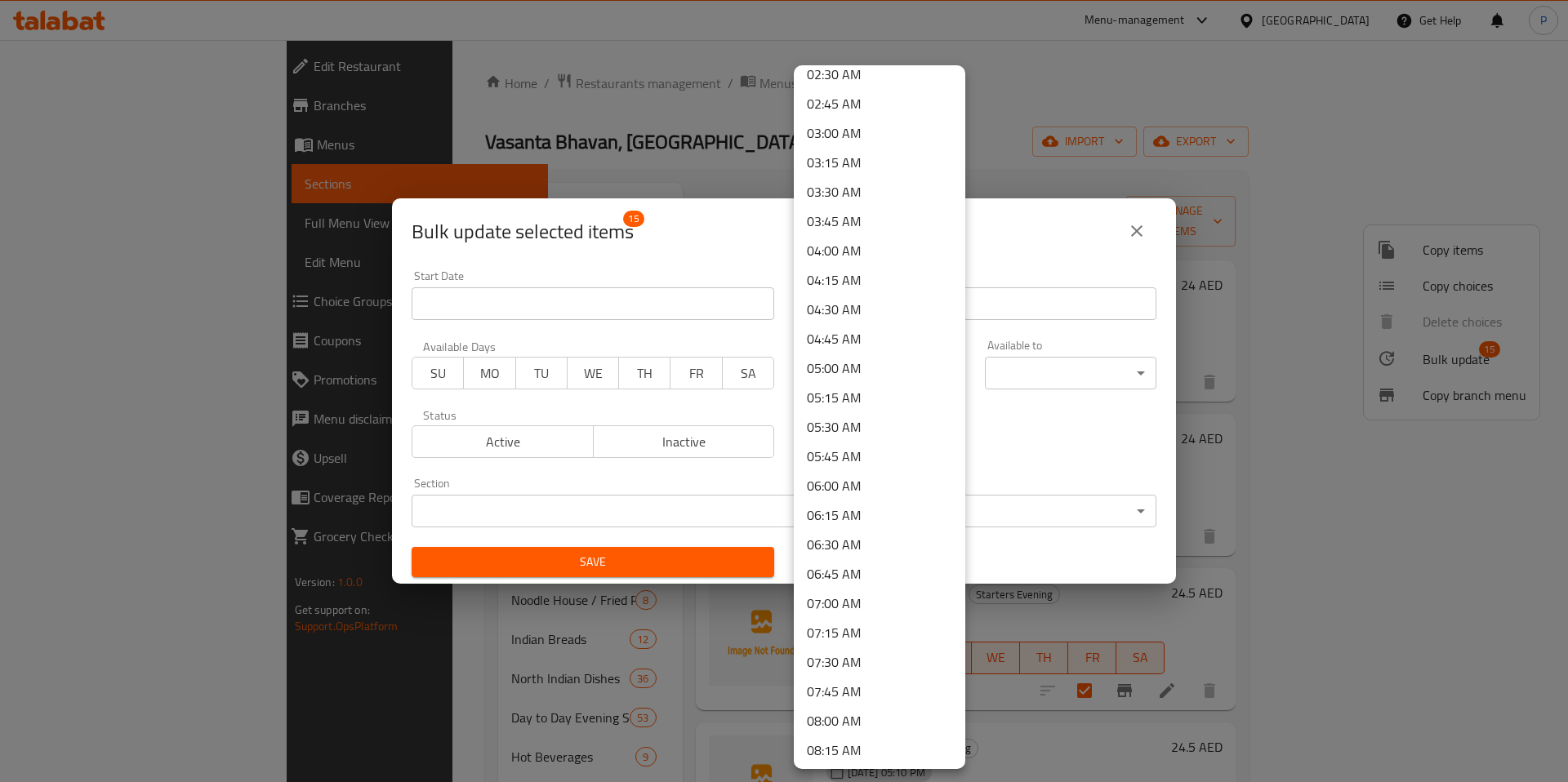
scroll to position [389, 0]
click at [880, 352] on li "05:30 AM" at bounding box center [879, 344] width 171 height 29
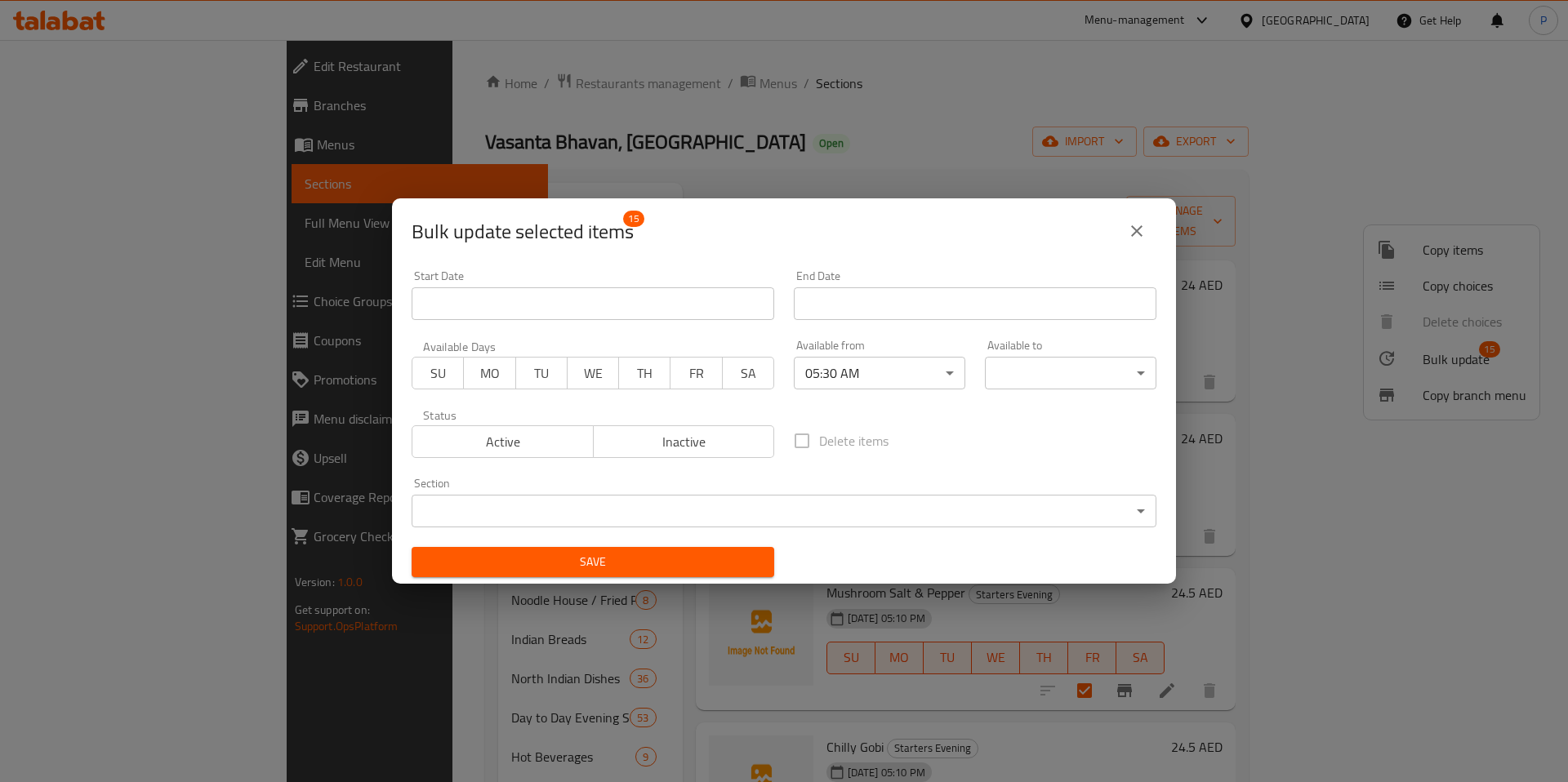
click at [1092, 376] on body "​ Menu-management [GEOGRAPHIC_DATA] Get Help P Edit Restaurant Branches Menus S…" at bounding box center [784, 411] width 1568 height 742
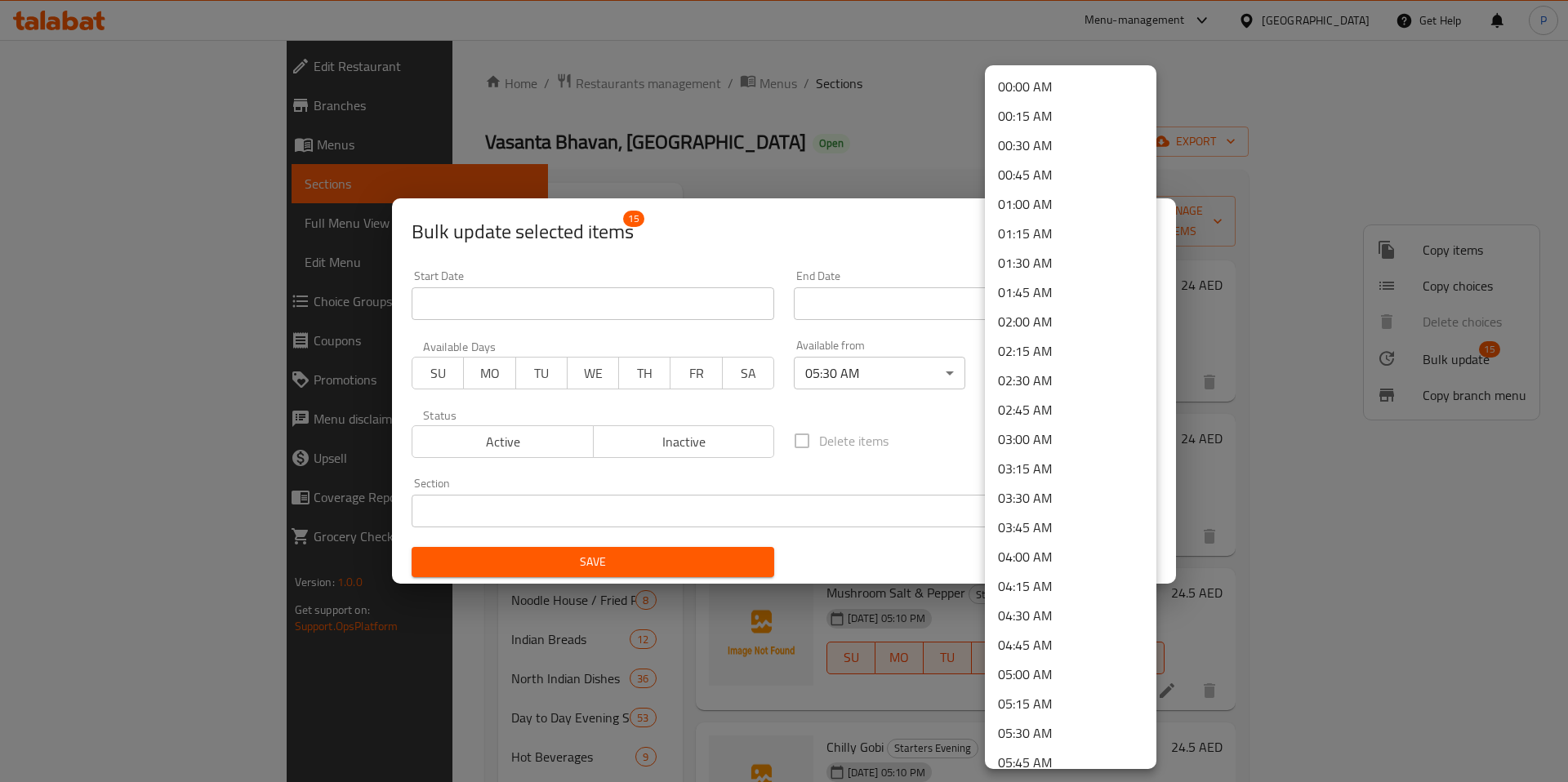
click at [900, 375] on div at bounding box center [784, 391] width 1568 height 782
click at [900, 375] on div "00:00 AM 00:15 AM 00:30 AM 00:45 AM 01:00 AM 01:15 AM 01:30 AM 01:45 AM 02:00 A…" at bounding box center [784, 391] width 1568 height 782
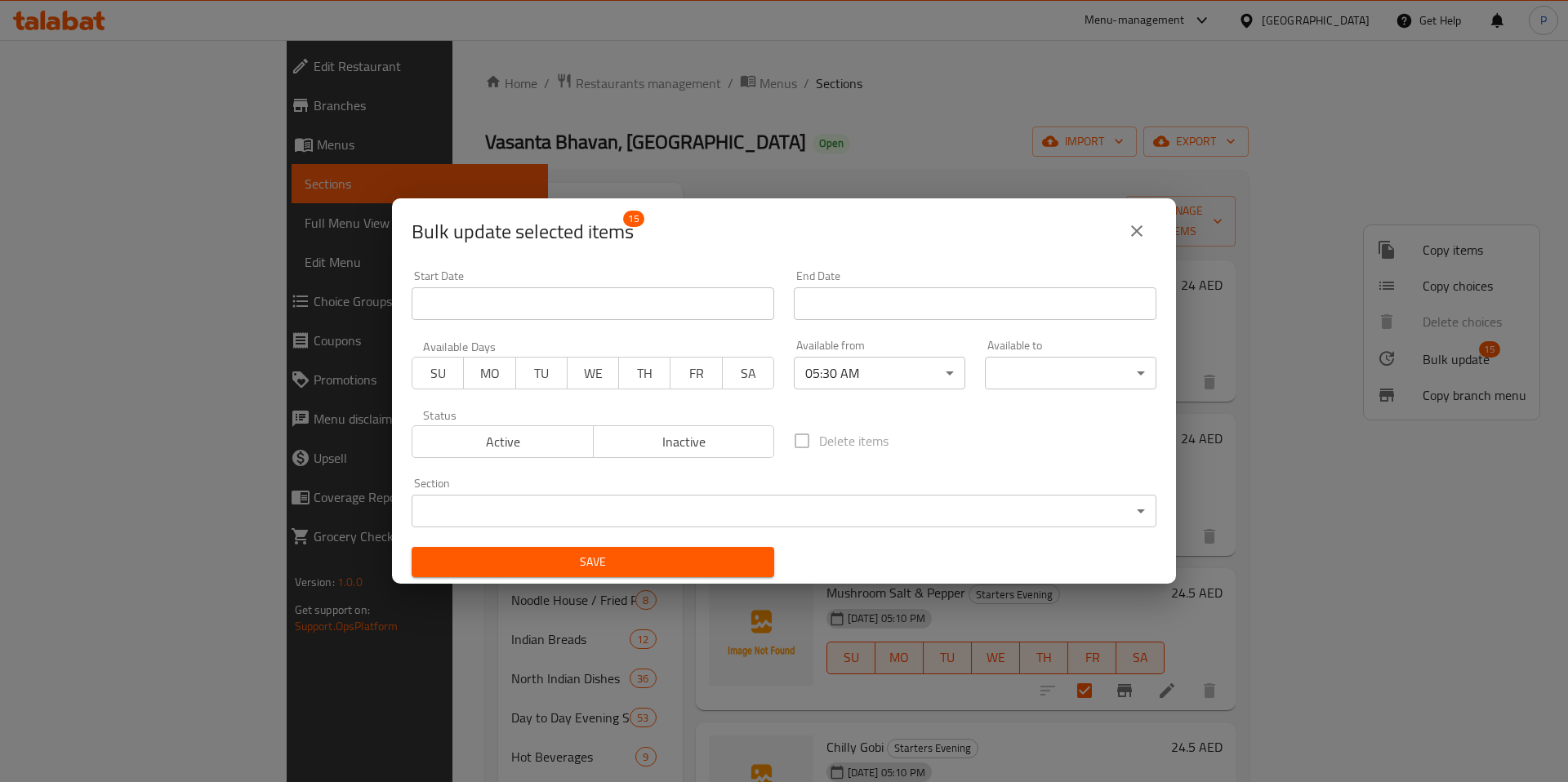
click at [900, 375] on body "​ Menu-management [GEOGRAPHIC_DATA] Get Help P Edit Restaurant Branches Menus S…" at bounding box center [784, 411] width 1568 height 742
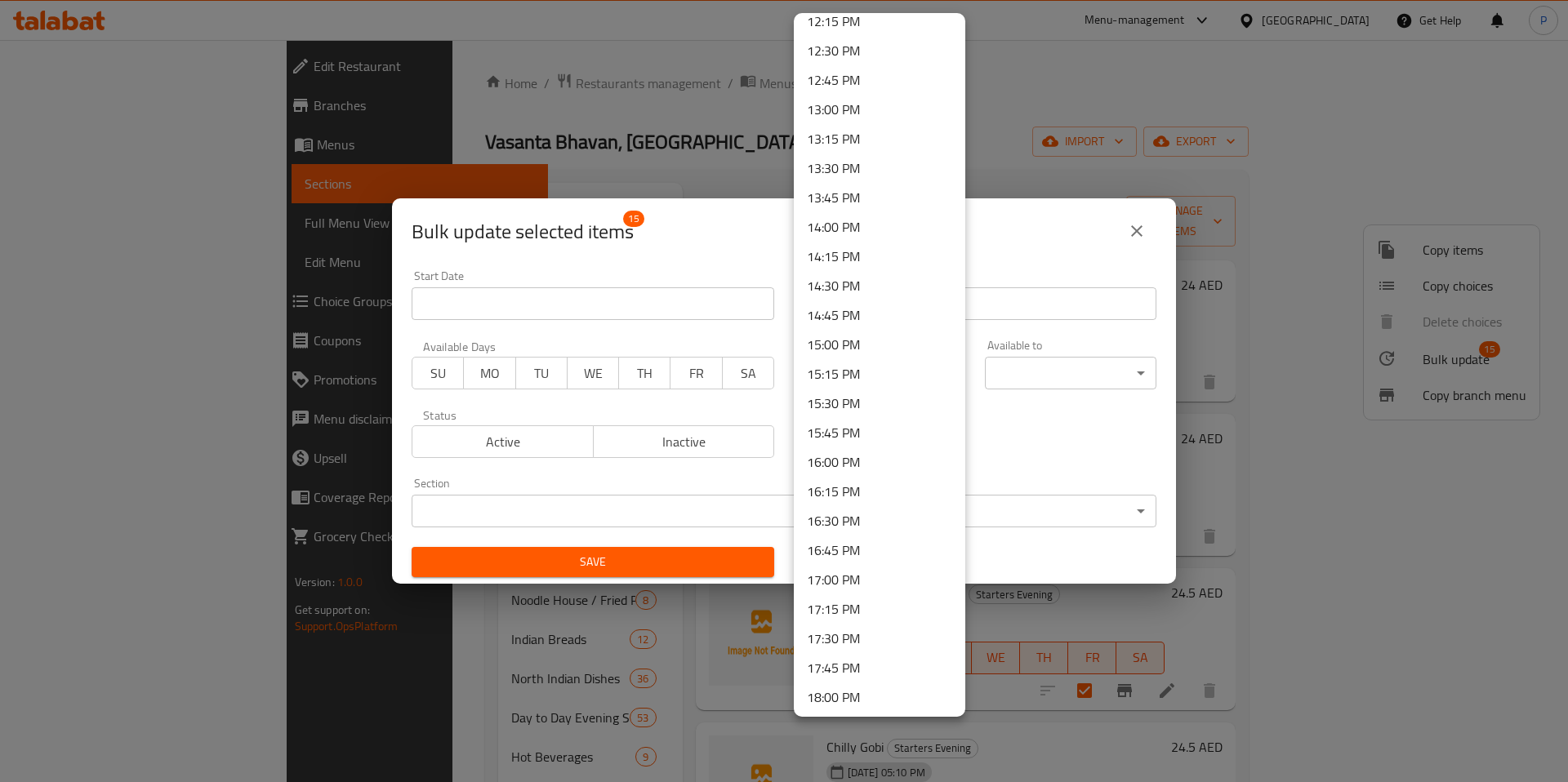
scroll to position [1460, 0]
click at [851, 628] on li "17:30 PM" at bounding box center [879, 633] width 171 height 29
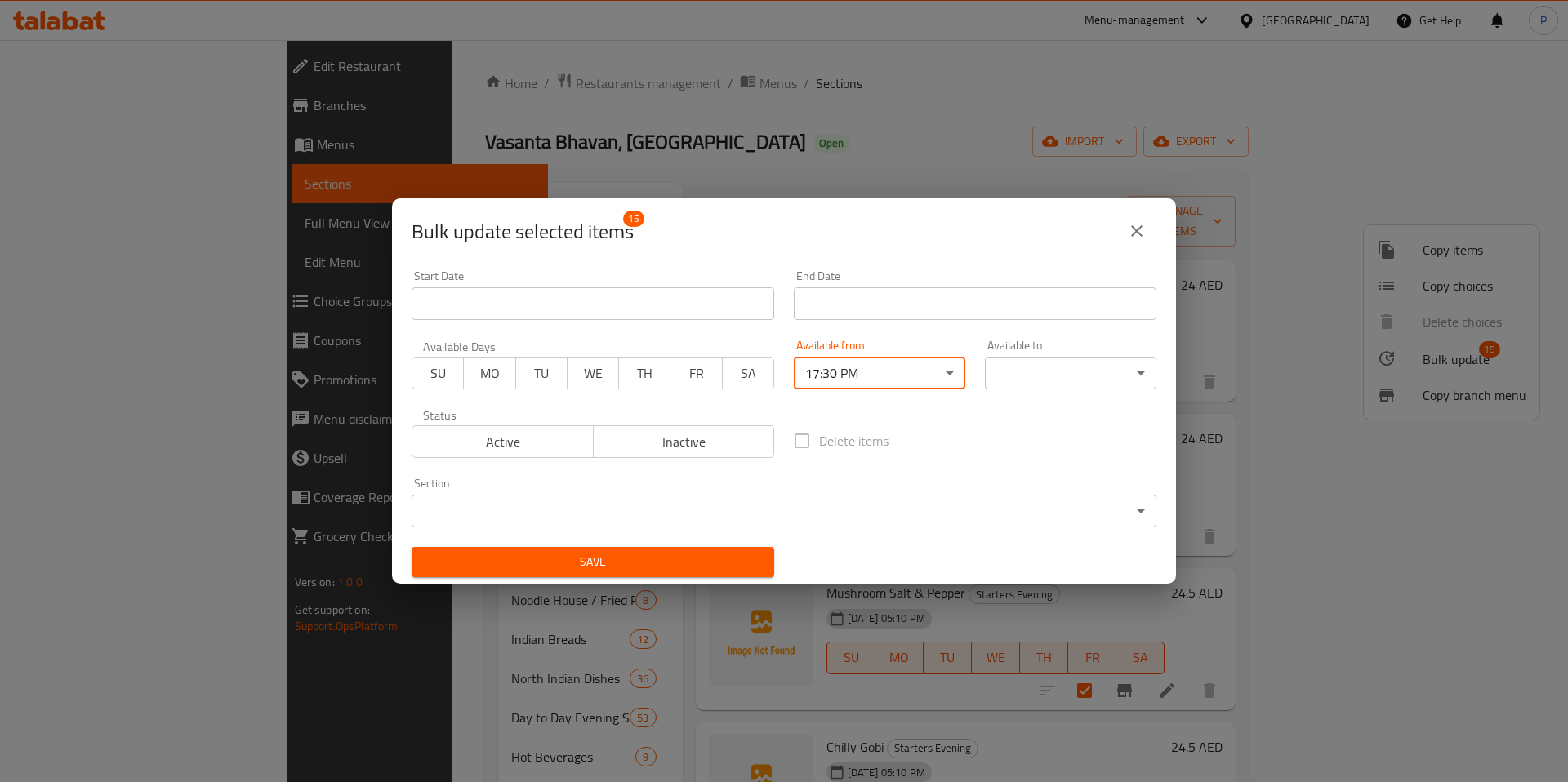
click at [1028, 363] on body "​ Menu-management [GEOGRAPHIC_DATA] Get Help P Edit Restaurant Branches Menus S…" at bounding box center [784, 411] width 1568 height 742
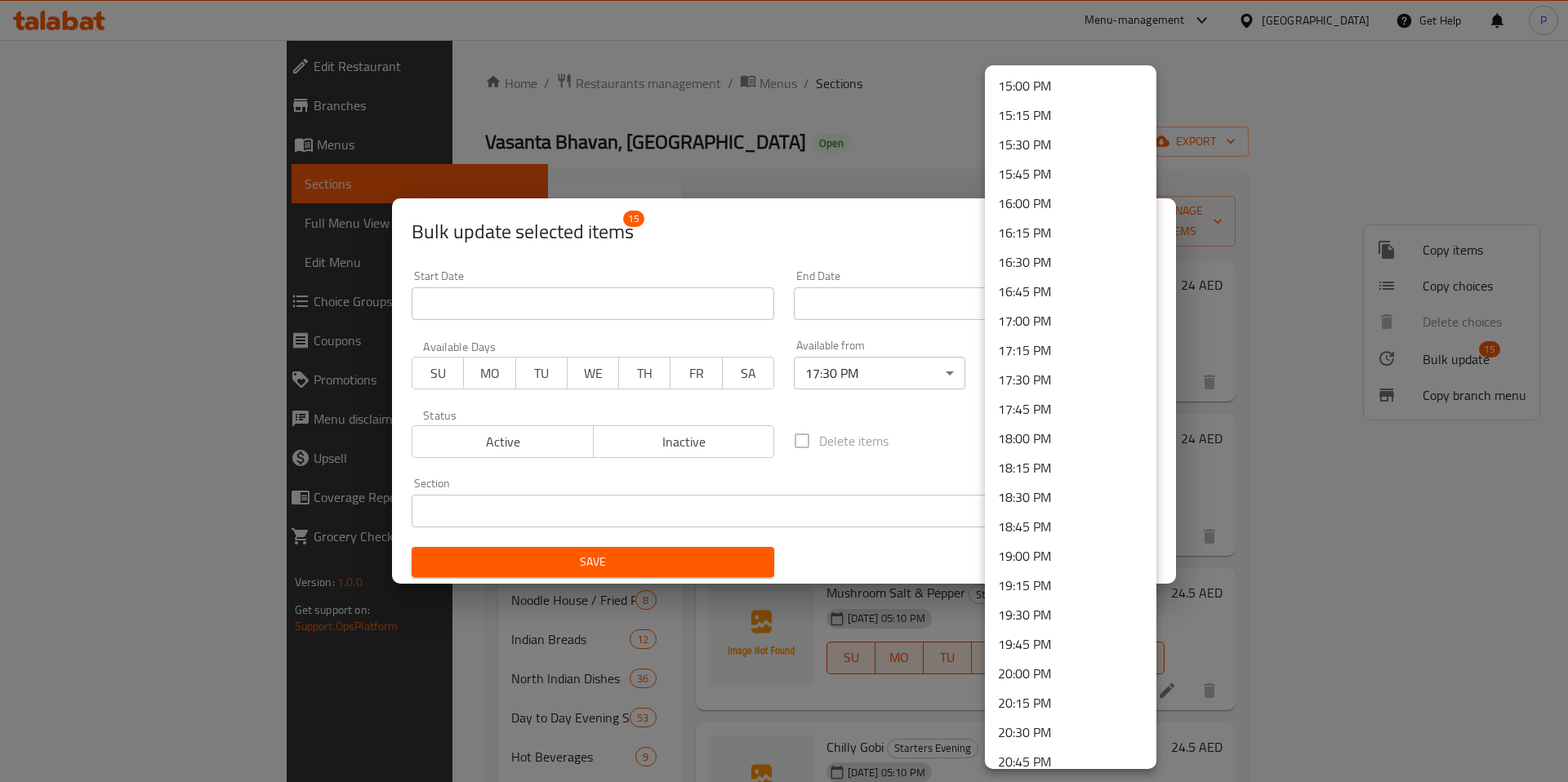
scroll to position [2161, 0]
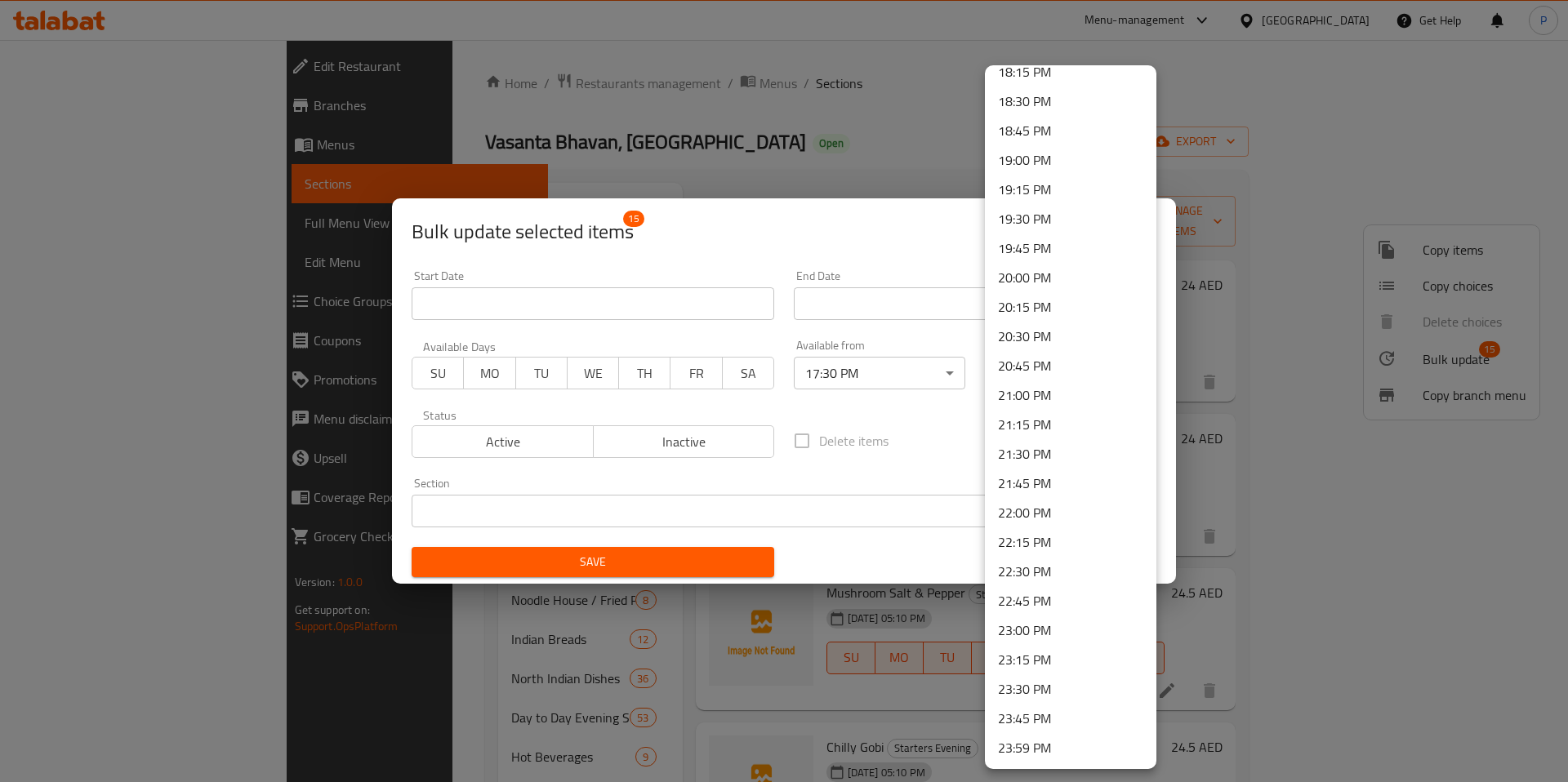
click at [1054, 633] on li "23:00 PM" at bounding box center [1070, 630] width 171 height 29
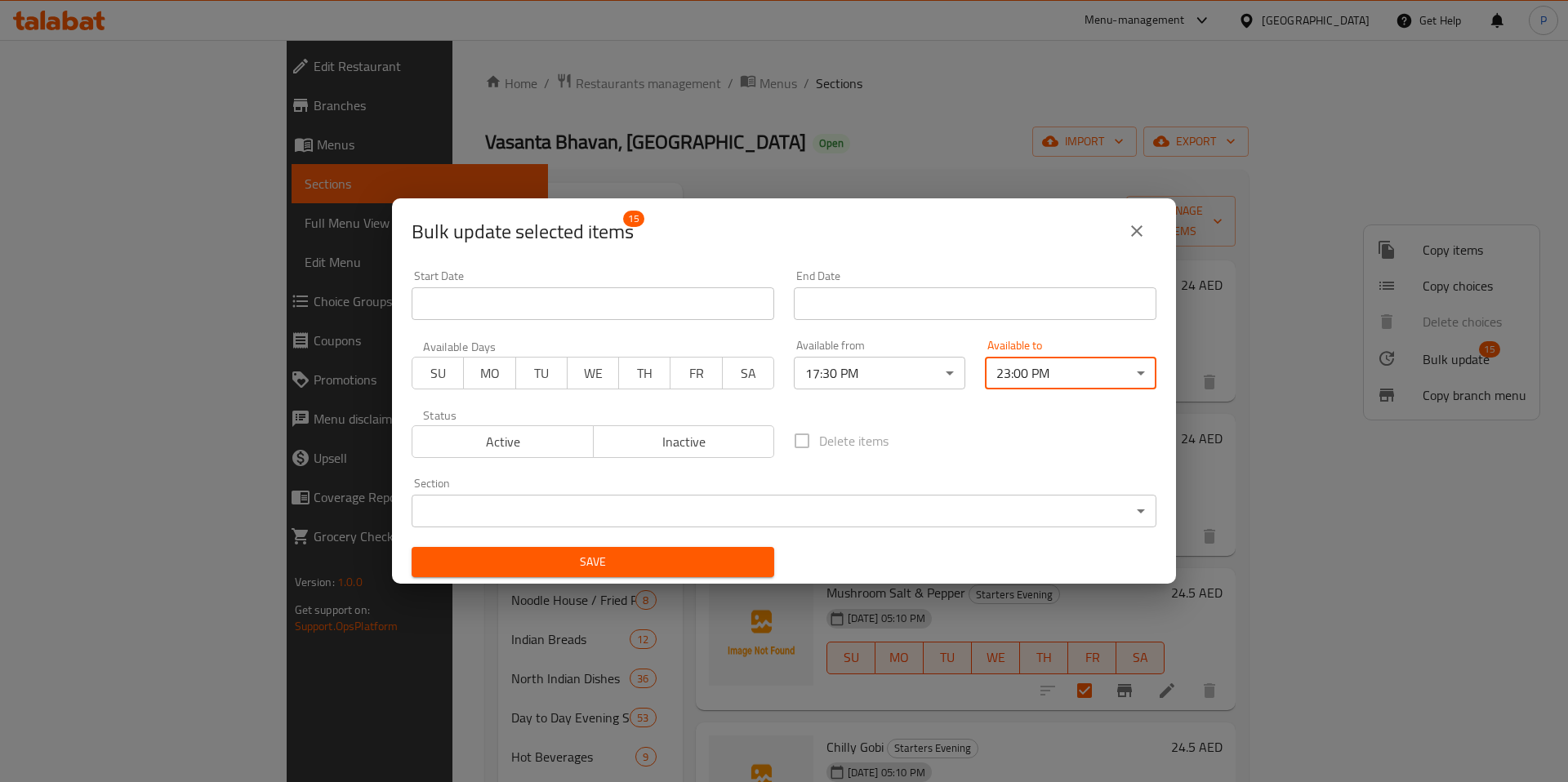
click at [447, 378] on span "SU" at bounding box center [438, 373] width 38 height 23
click at [484, 378] on span "MO" at bounding box center [490, 373] width 38 height 23
click at [574, 377] on span "WE" at bounding box center [593, 373] width 38 height 23
click at [532, 375] on span "TU" at bounding box center [542, 373] width 38 height 23
click at [612, 375] on span "WE" at bounding box center [593, 373] width 38 height 23
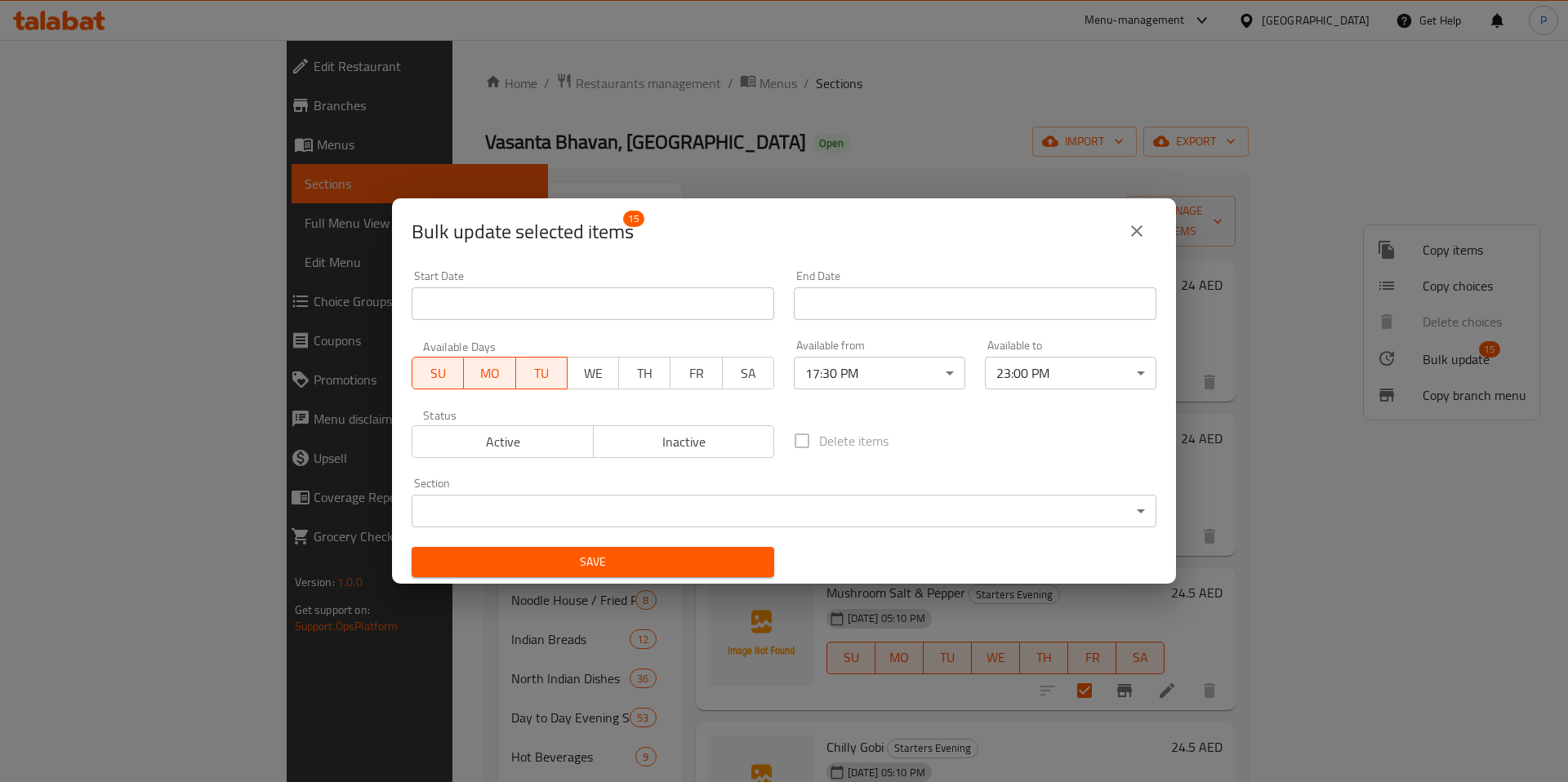
click at [612, 375] on span "WE" at bounding box center [593, 373] width 38 height 23
click at [637, 376] on span "TH" at bounding box center [645, 373] width 38 height 23
click at [696, 376] on span "FR" at bounding box center [697, 373] width 38 height 23
click at [768, 376] on button "SA" at bounding box center [748, 373] width 53 height 33
click at [486, 446] on span "Active" at bounding box center [503, 442] width 169 height 23
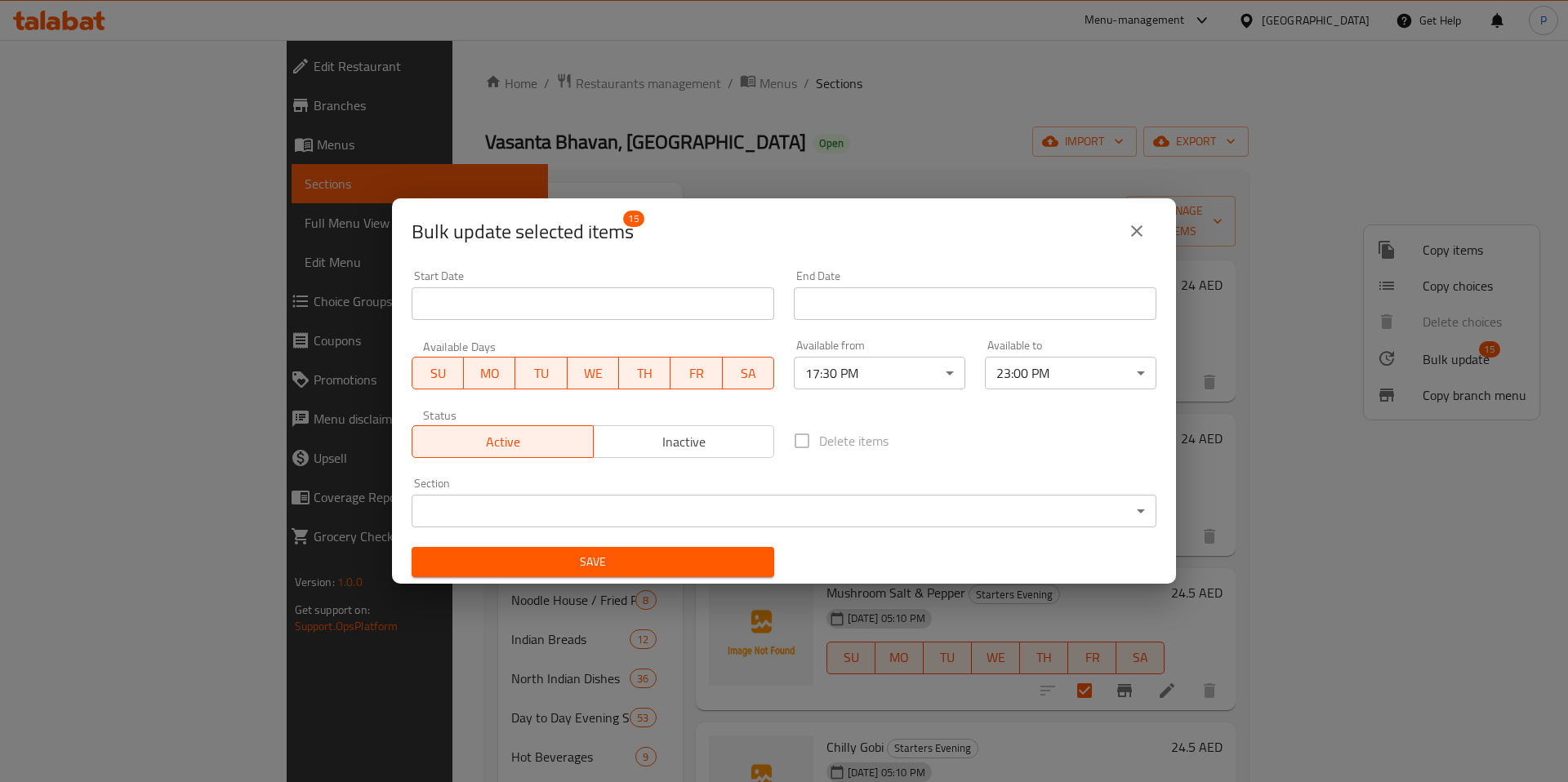
click at [552, 560] on span "Save" at bounding box center [592, 562] width 336 height 20
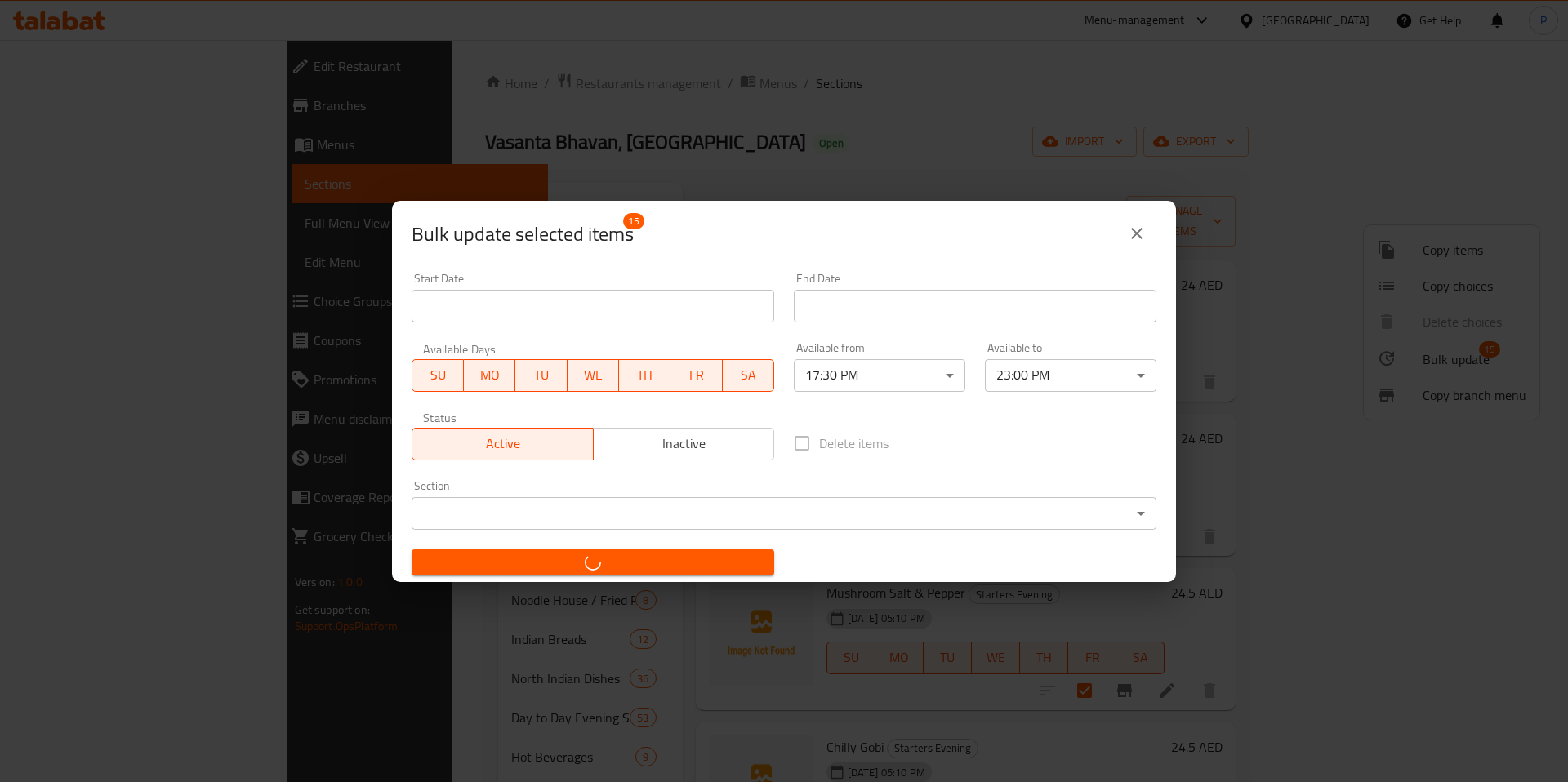
checkbox input "false"
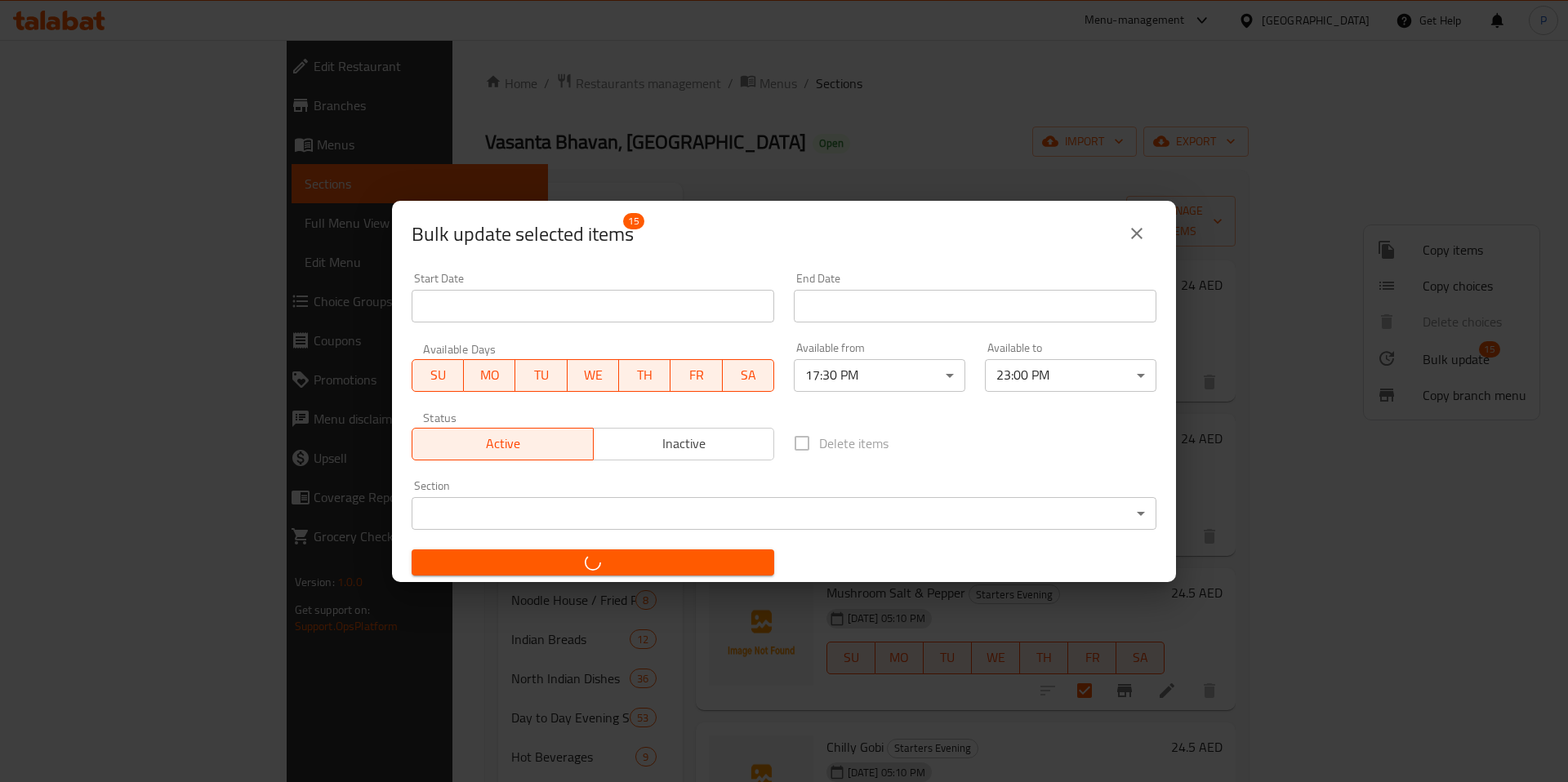
checkbox input "false"
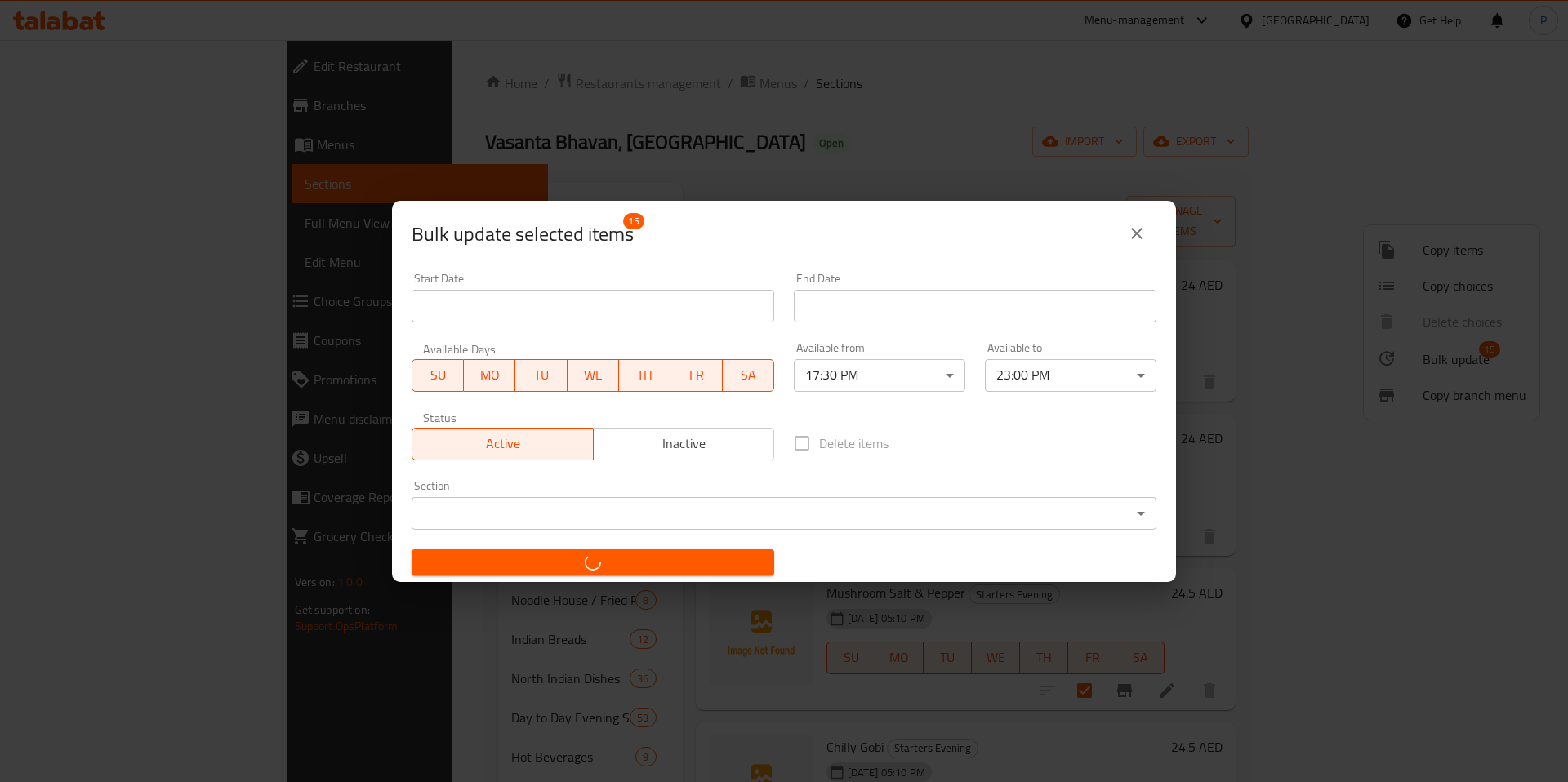
checkbox input "false"
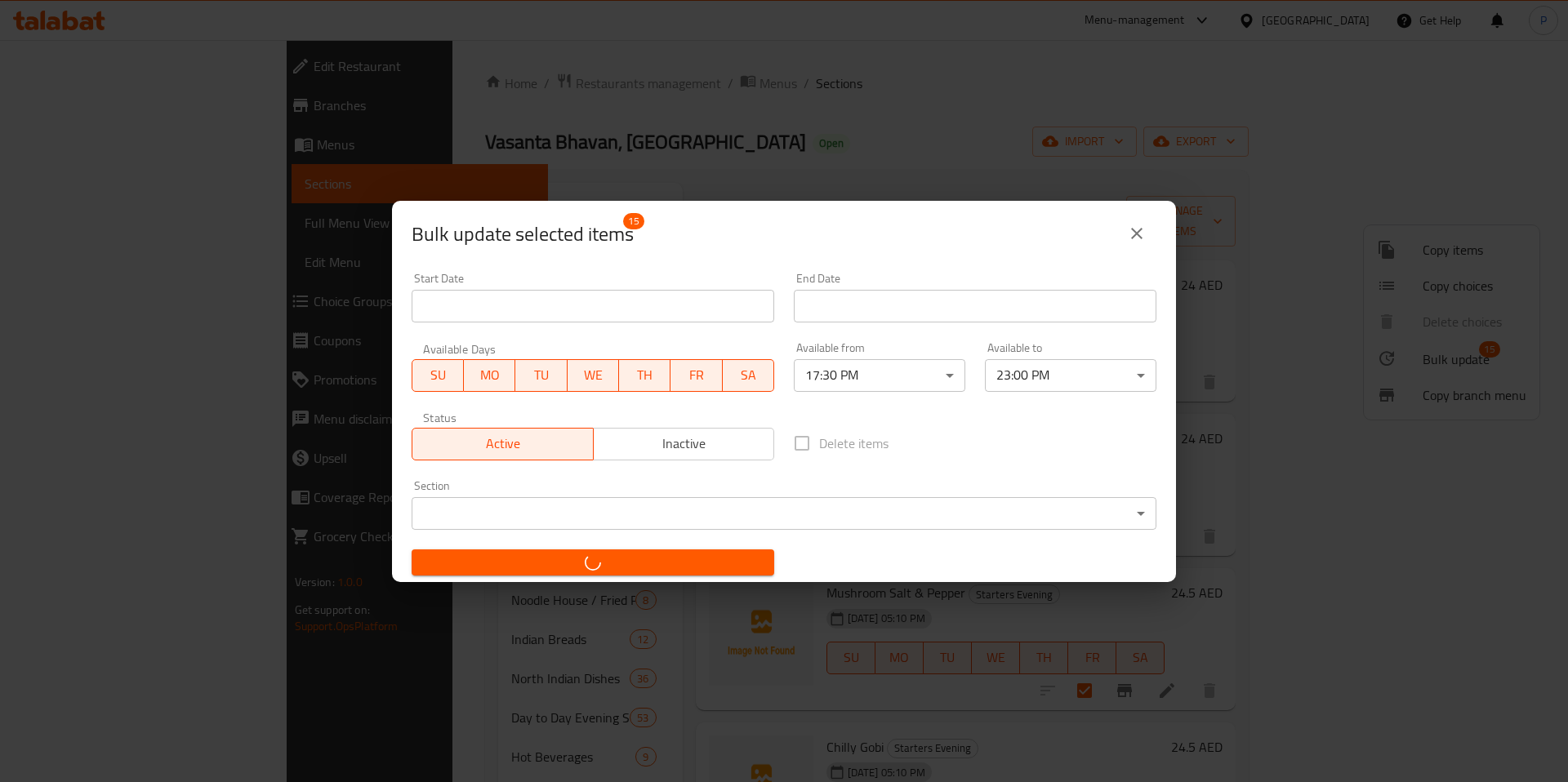
checkbox input "false"
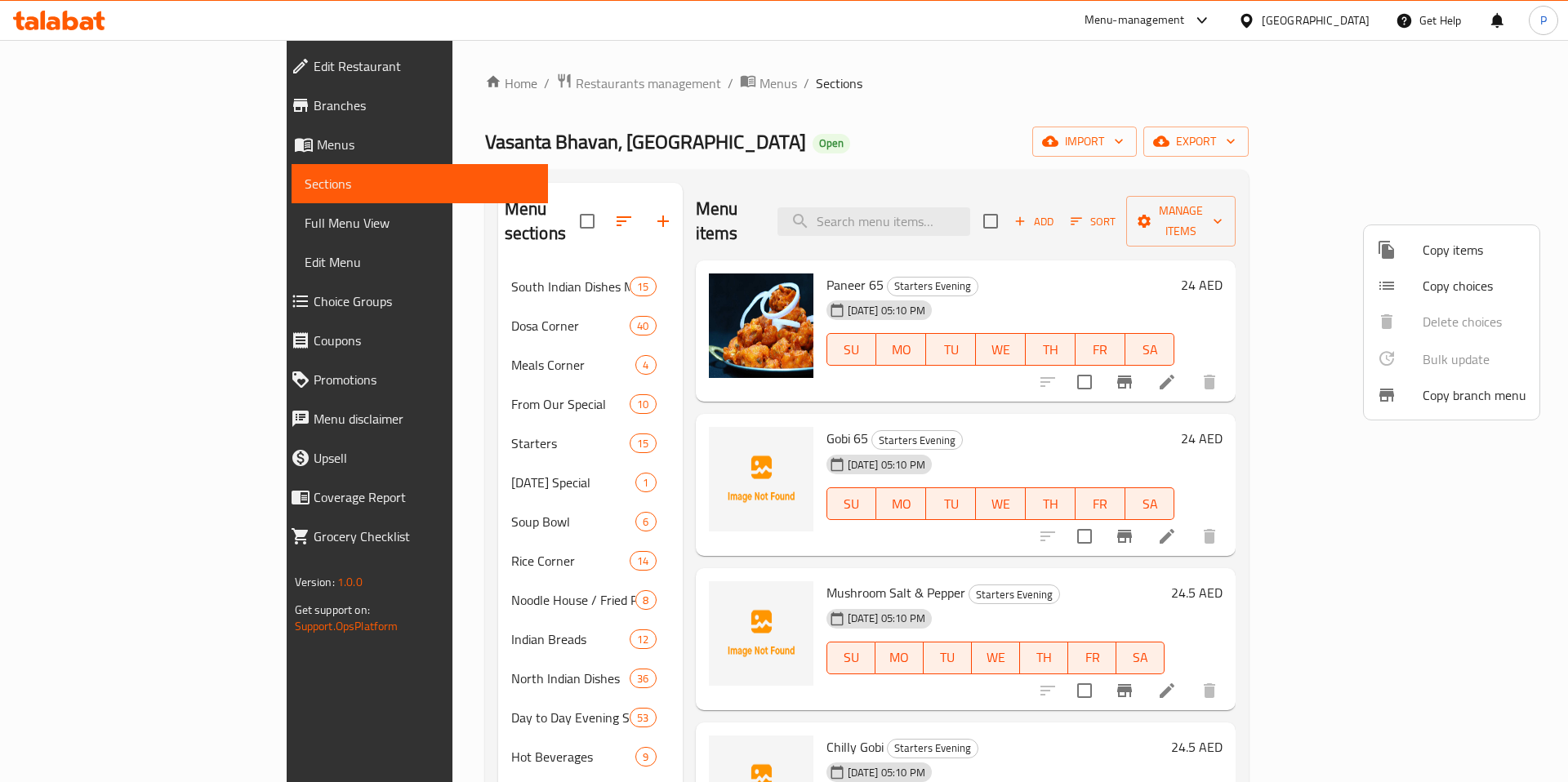
click at [502, 84] on div at bounding box center [784, 391] width 1568 height 782
click at [576, 84] on span "Restaurants management" at bounding box center [648, 83] width 145 height 19
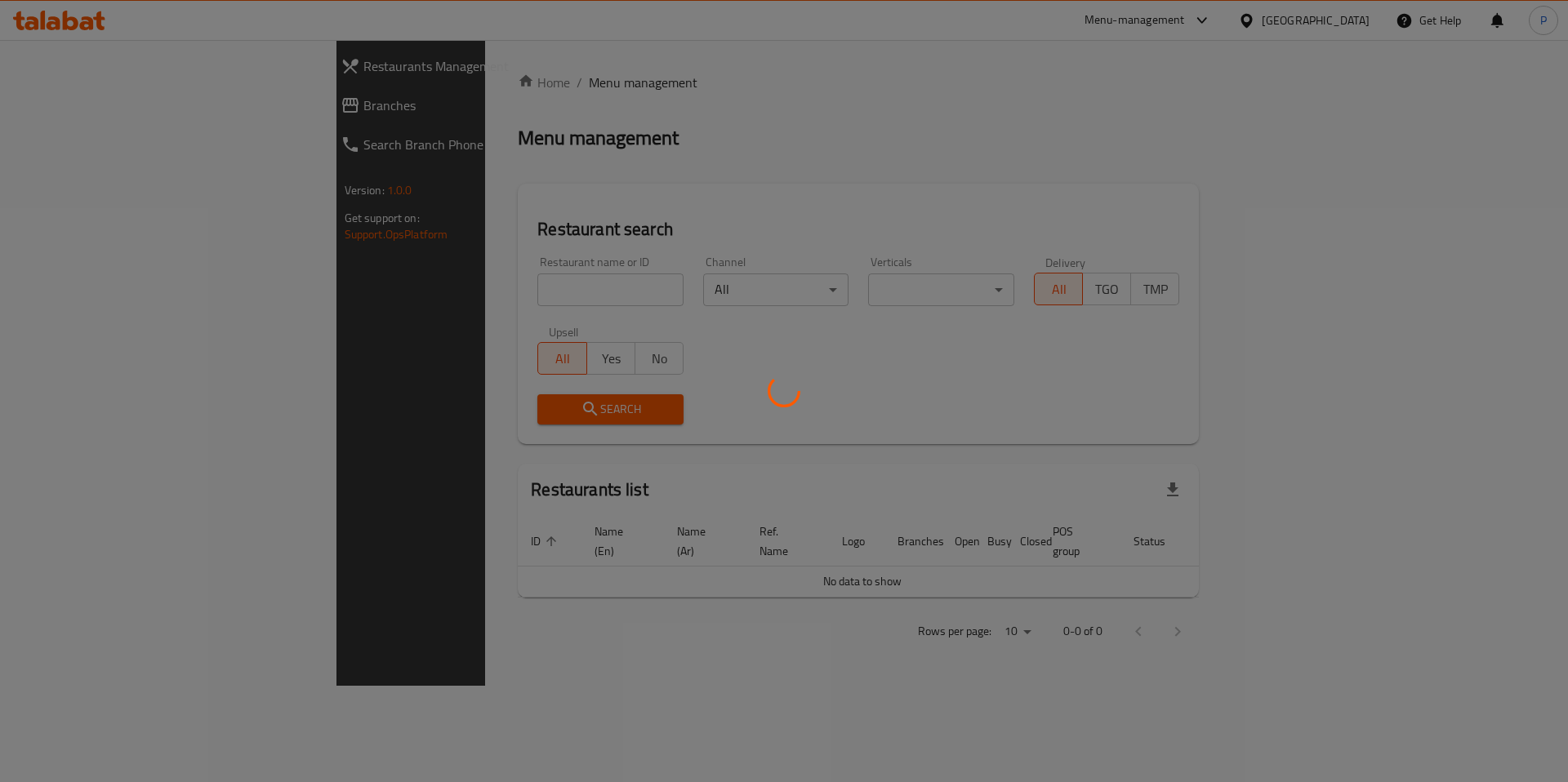
click at [460, 270] on div at bounding box center [784, 391] width 1568 height 782
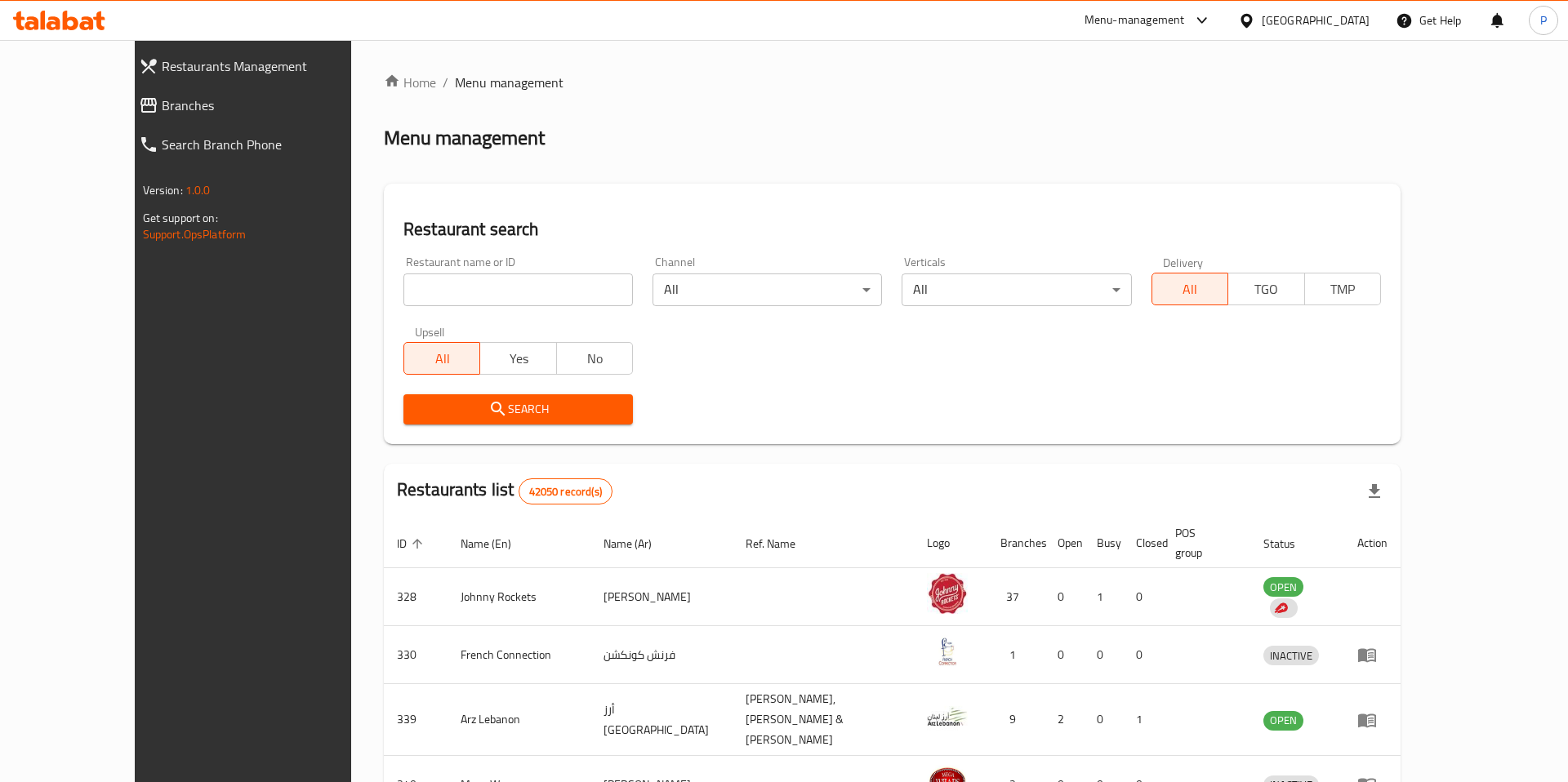
click at [469, 288] on input "search" at bounding box center [517, 290] width 229 height 33
type input "c"
type input "vasan"
type input "Vasanta bhavan"
click button "Search" at bounding box center [517, 410] width 229 height 30
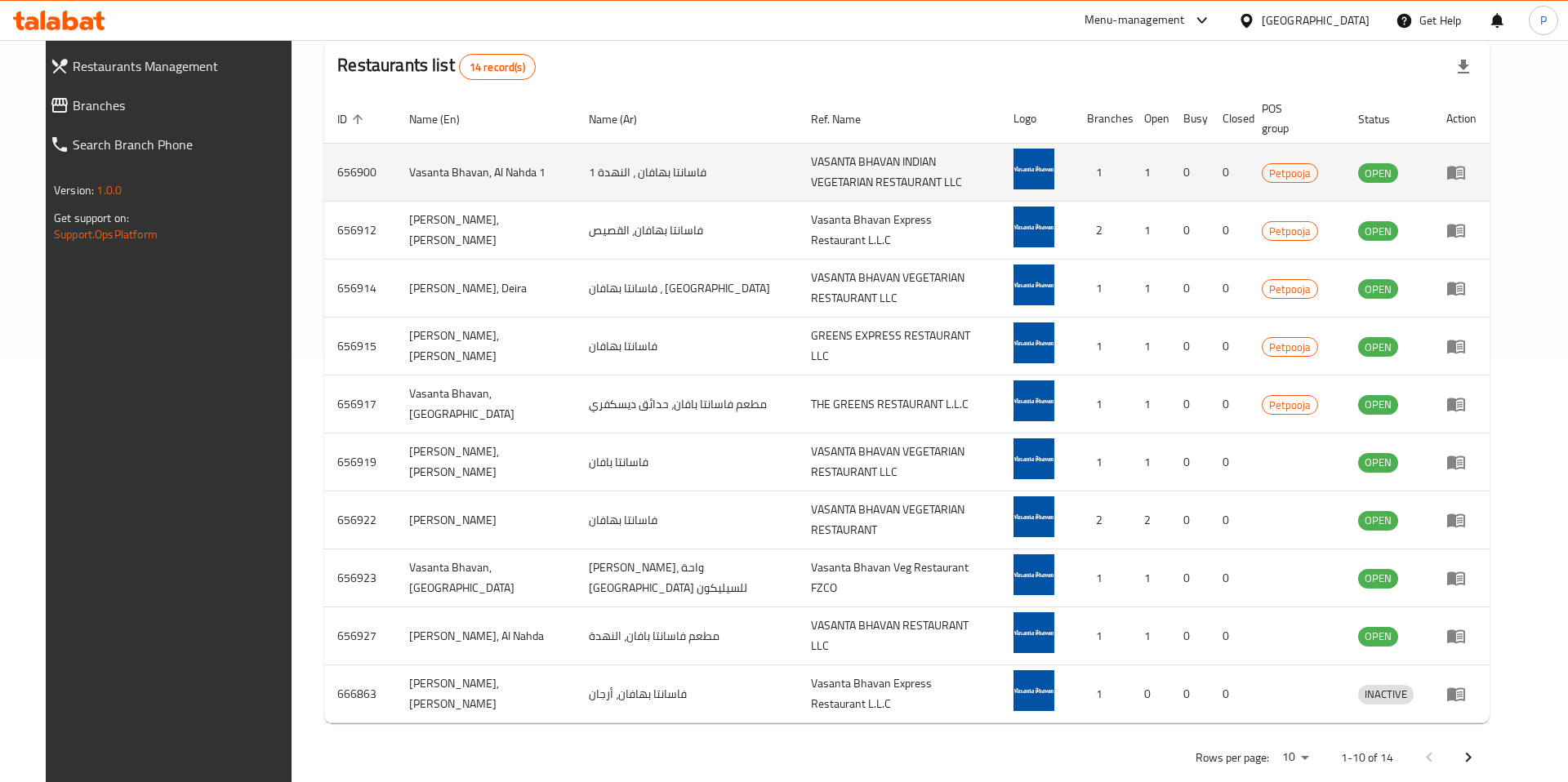
scroll to position [454, 0]
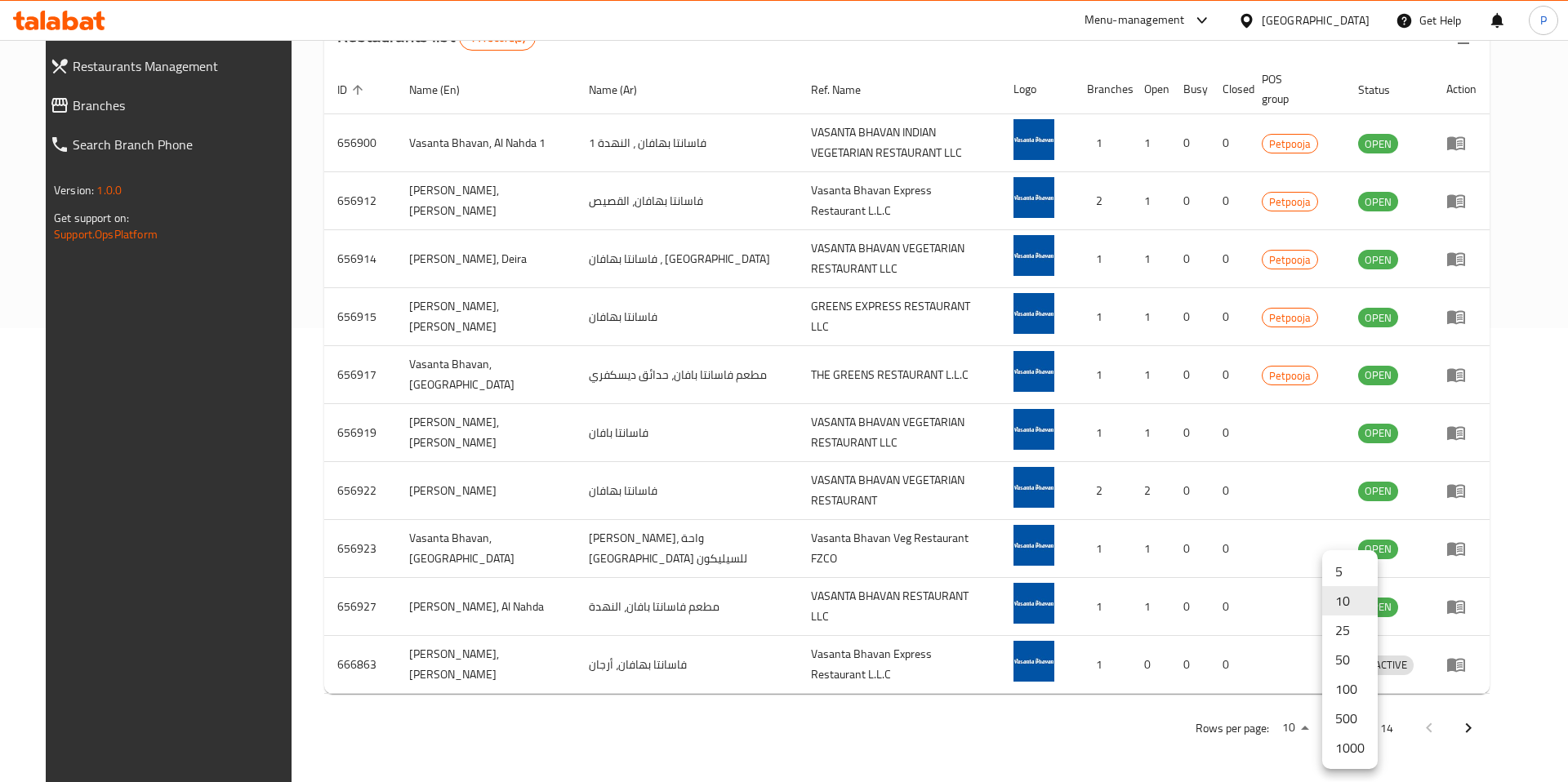
click at [1341, 705] on li "500" at bounding box center [1349, 718] width 56 height 29
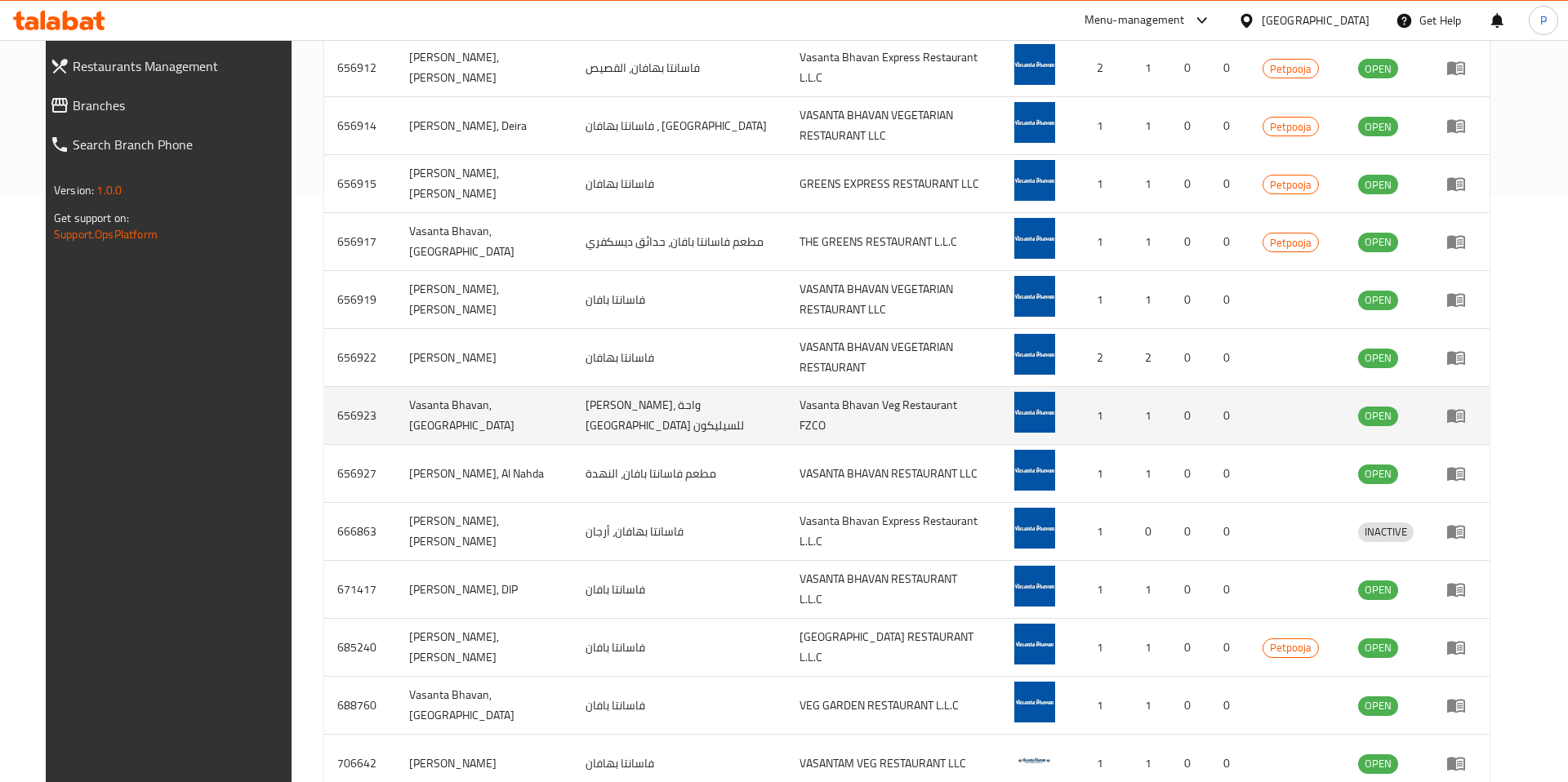
scroll to position [686, 0]
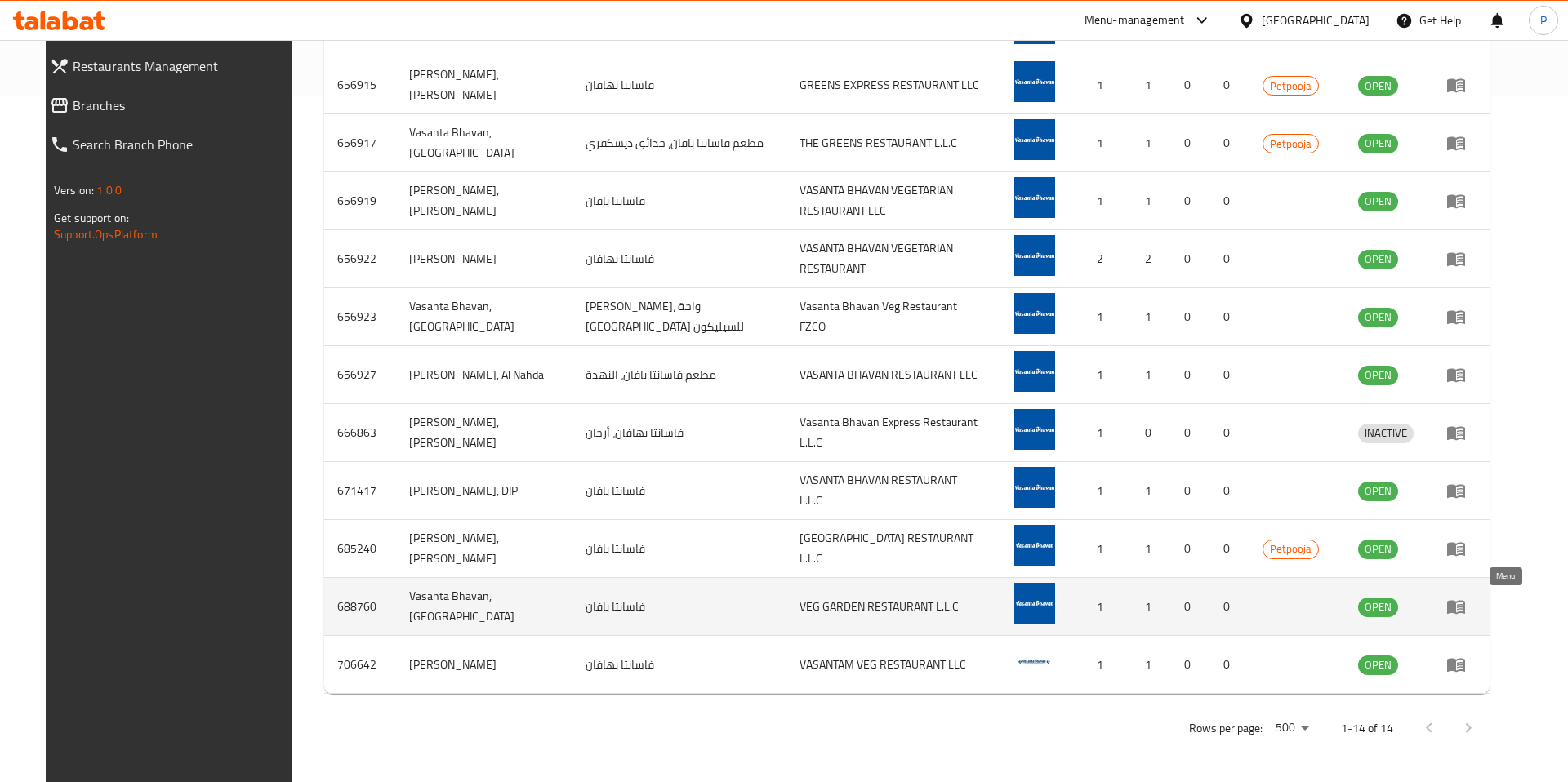
click at [1465, 612] on icon "enhanced table" at bounding box center [1455, 606] width 19 height 19
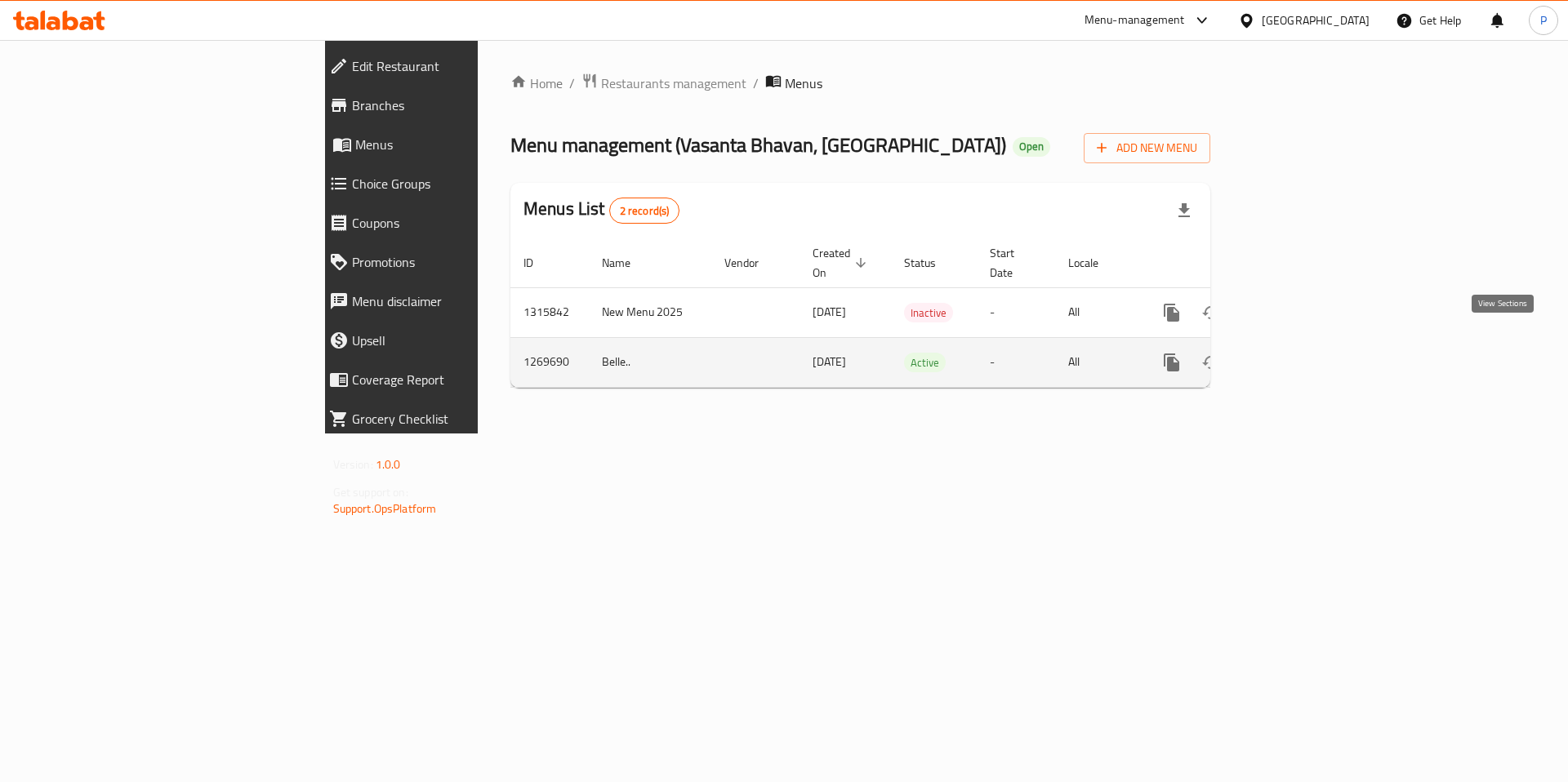
click at [1309, 343] on link "enhanced table" at bounding box center [1289, 362] width 39 height 39
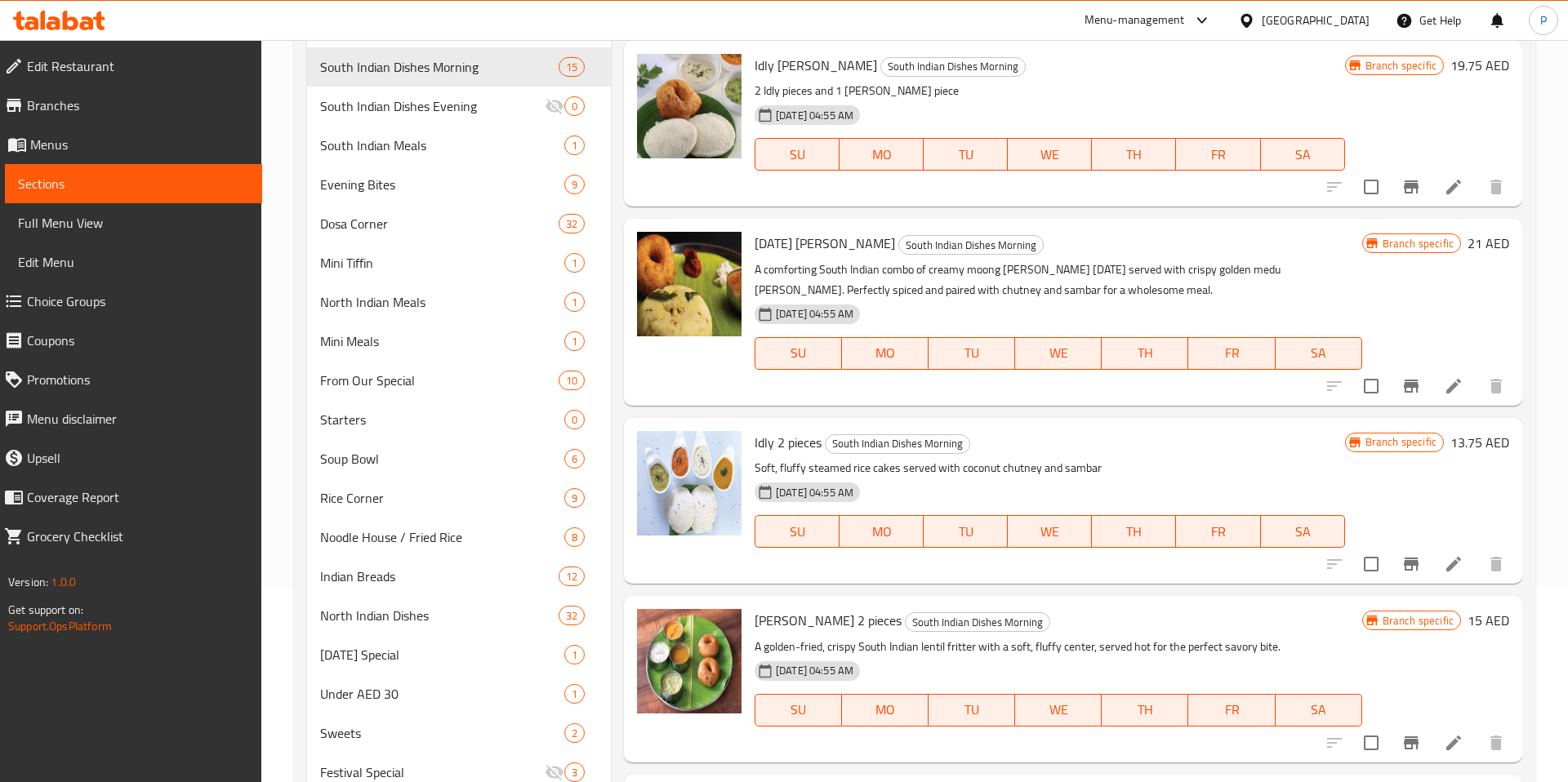
scroll to position [103, 0]
